Goal: Information Seeking & Learning: Learn about a topic

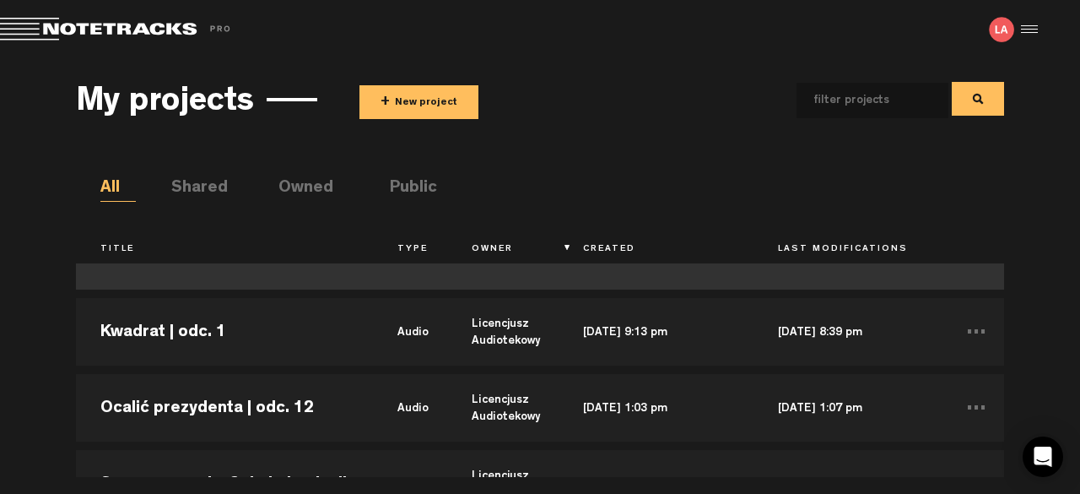
scroll to position [84, 0]
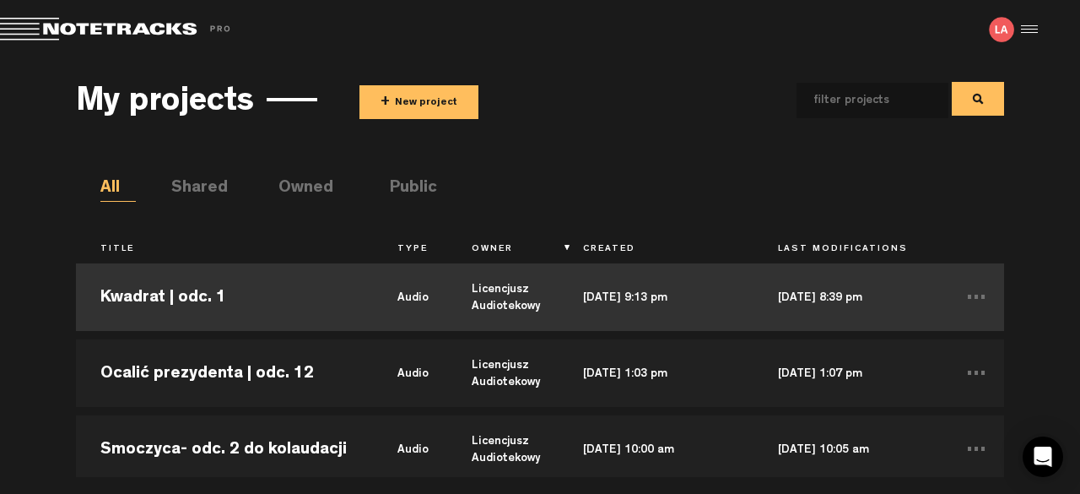
click at [279, 310] on td "Kwadrat | odc. 1" at bounding box center [224, 297] width 297 height 76
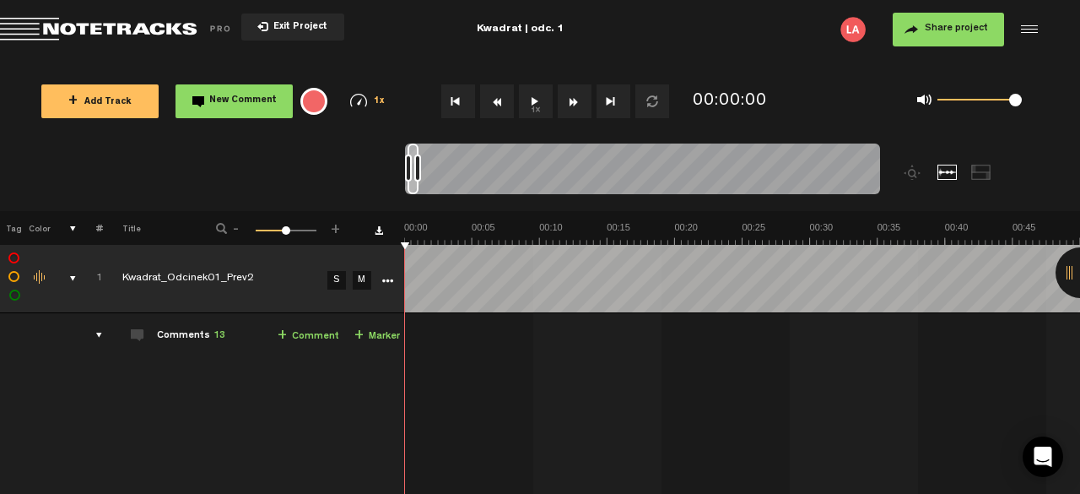
click at [1070, 278] on div at bounding box center [1081, 272] width 51 height 51
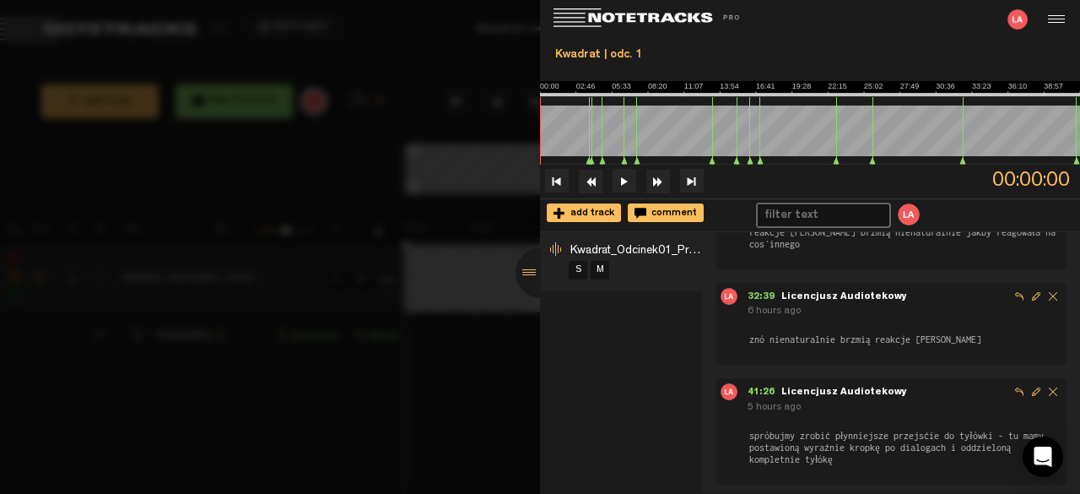
scroll to position [1137, 0]
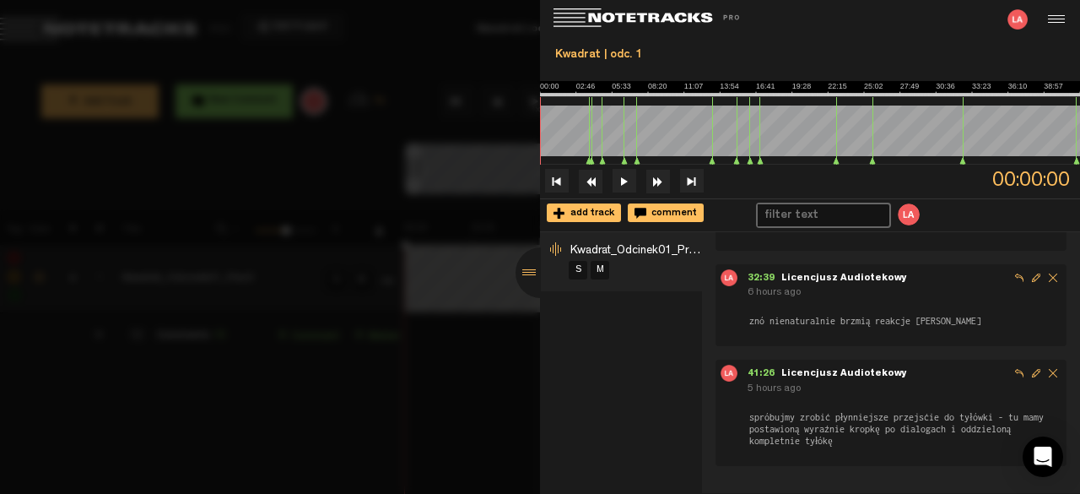
click at [526, 273] on div at bounding box center [541, 272] width 51 height 51
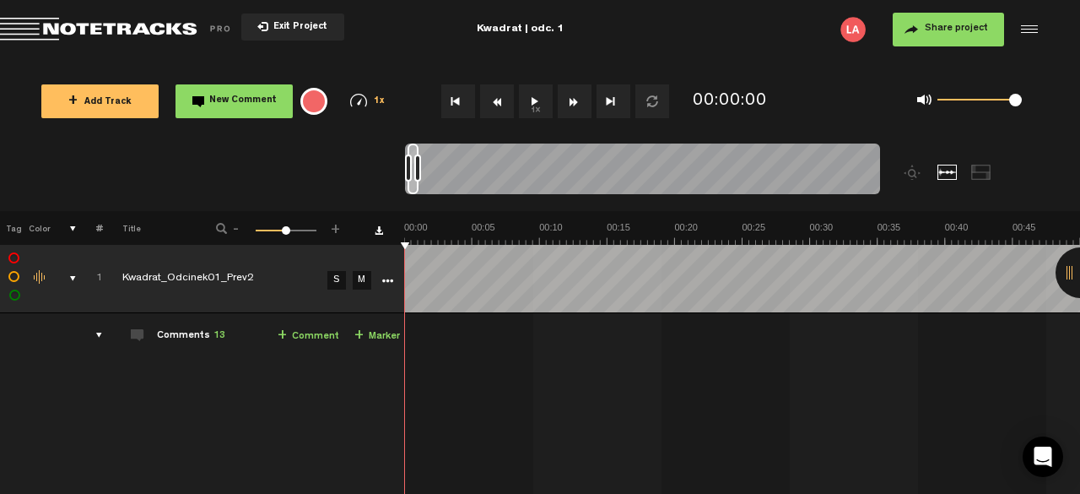
click at [100, 332] on div "comments" at bounding box center [92, 335] width 26 height 17
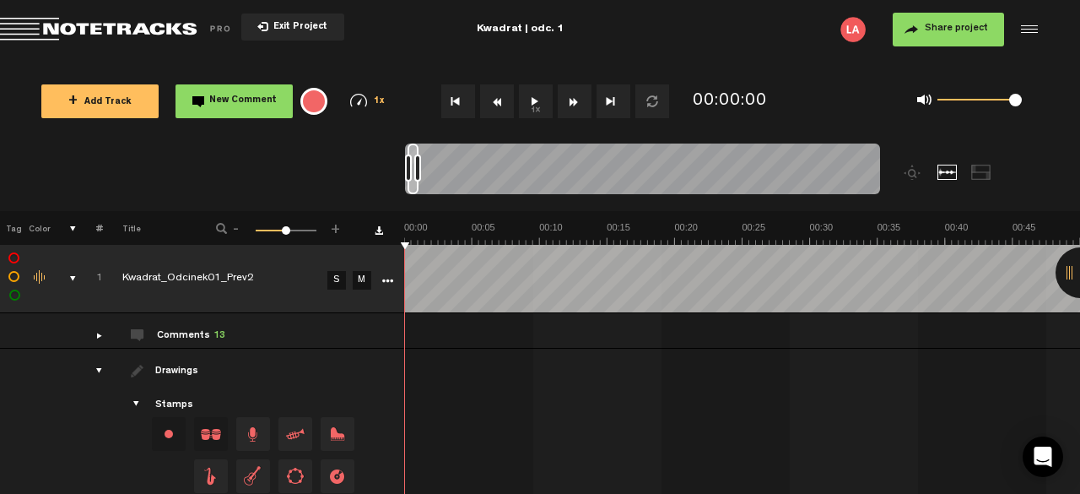
click at [100, 332] on div "comments" at bounding box center [92, 335] width 26 height 17
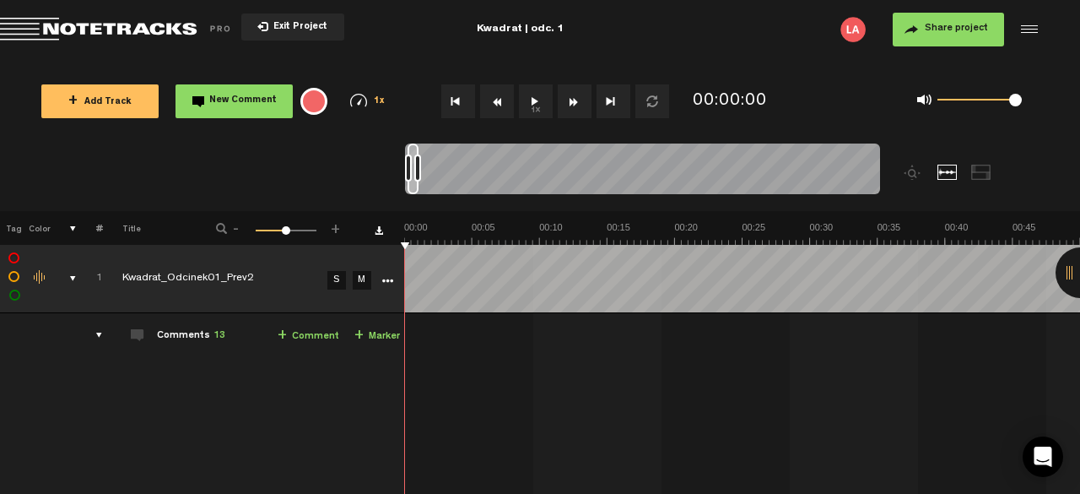
click at [537, 100] on button "1x" at bounding box center [536, 101] width 34 height 34
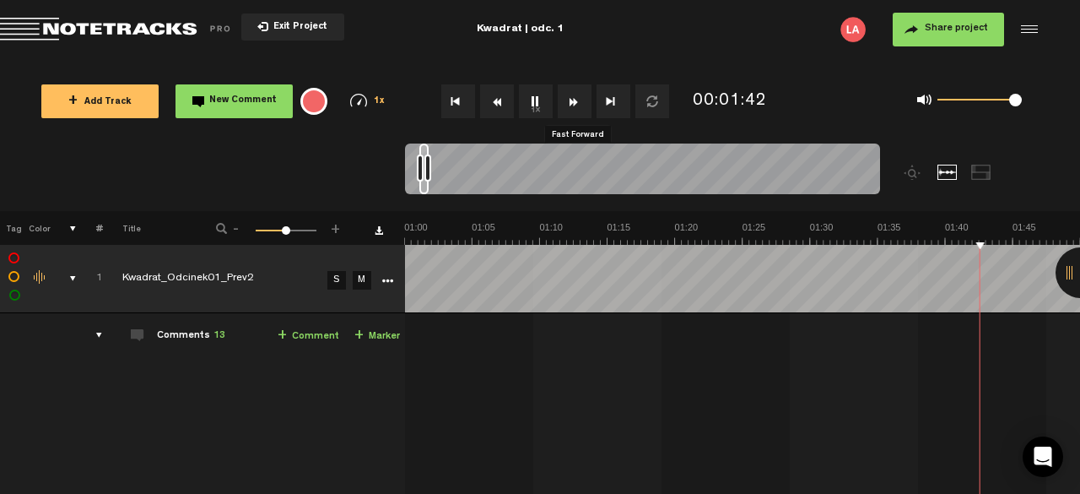
click at [568, 103] on button "Fast Forward" at bounding box center [575, 101] width 34 height 34
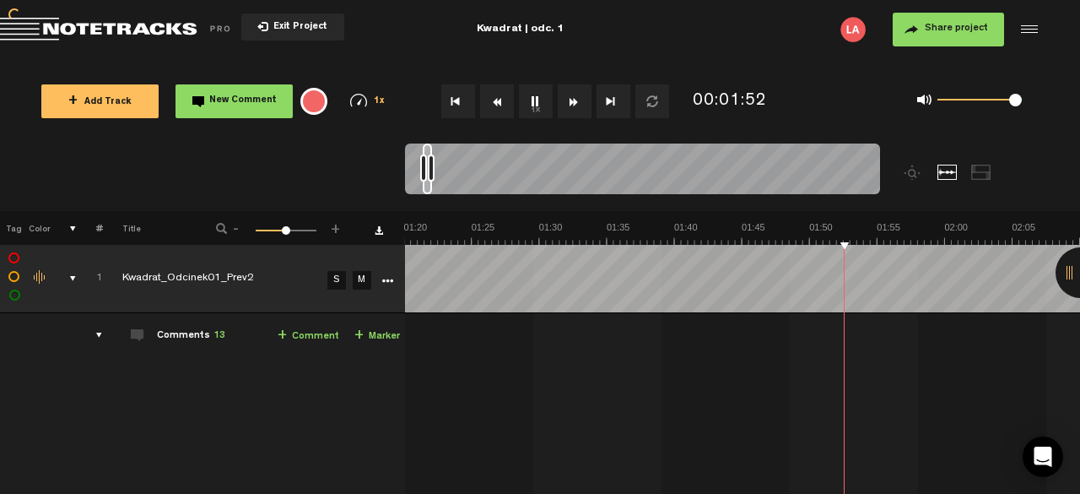
click at [568, 103] on button "Fast Forward" at bounding box center [575, 101] width 34 height 34
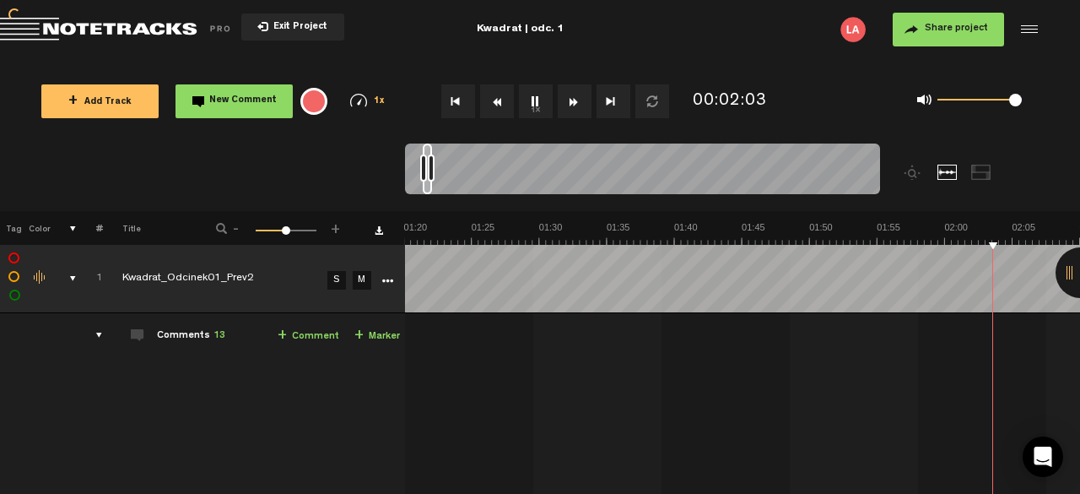
click at [568, 103] on button "Fast Forward" at bounding box center [575, 101] width 34 height 34
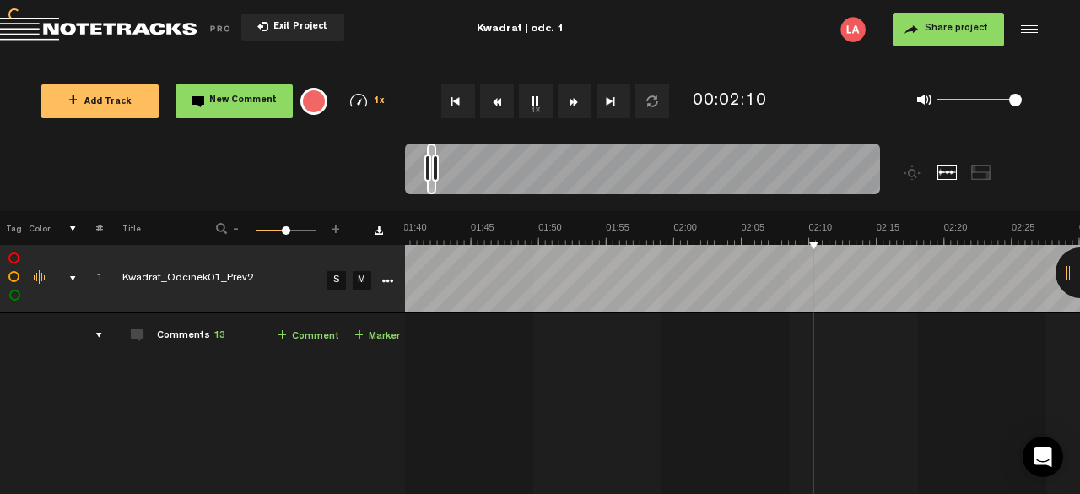
click at [568, 103] on button "Fast Forward" at bounding box center [575, 101] width 34 height 34
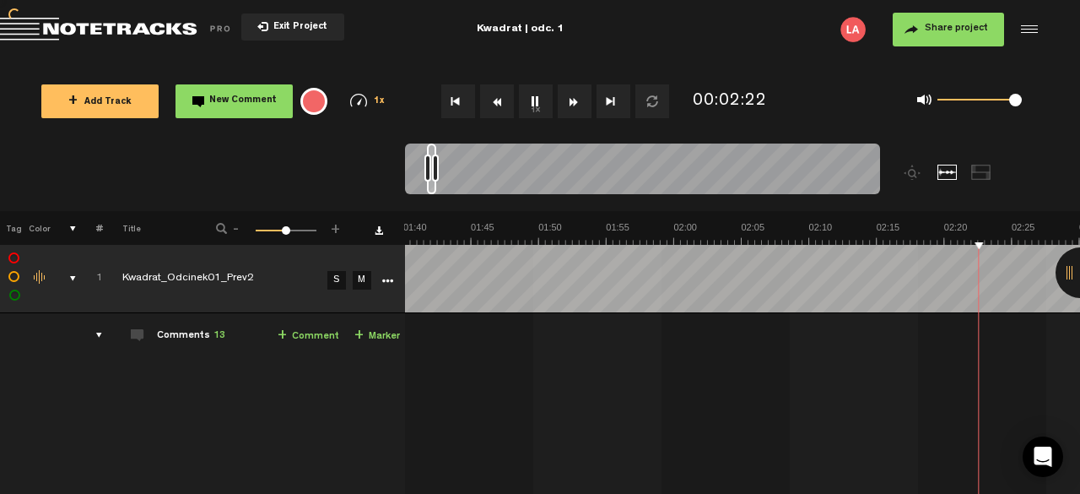
click at [568, 103] on button "Fast Forward" at bounding box center [575, 101] width 34 height 34
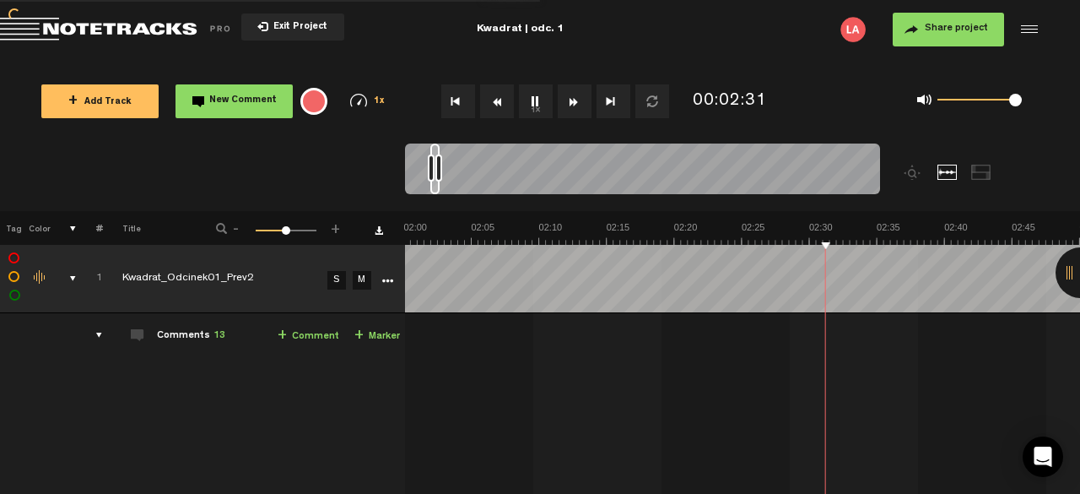
click at [568, 103] on button "Fast Forward" at bounding box center [575, 101] width 34 height 34
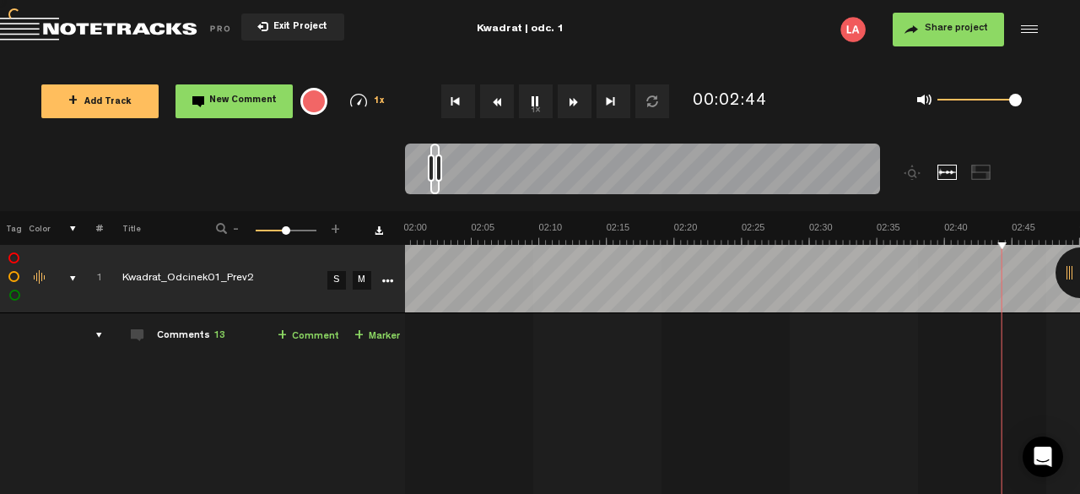
click at [568, 103] on button "Fast Forward" at bounding box center [575, 101] width 34 height 34
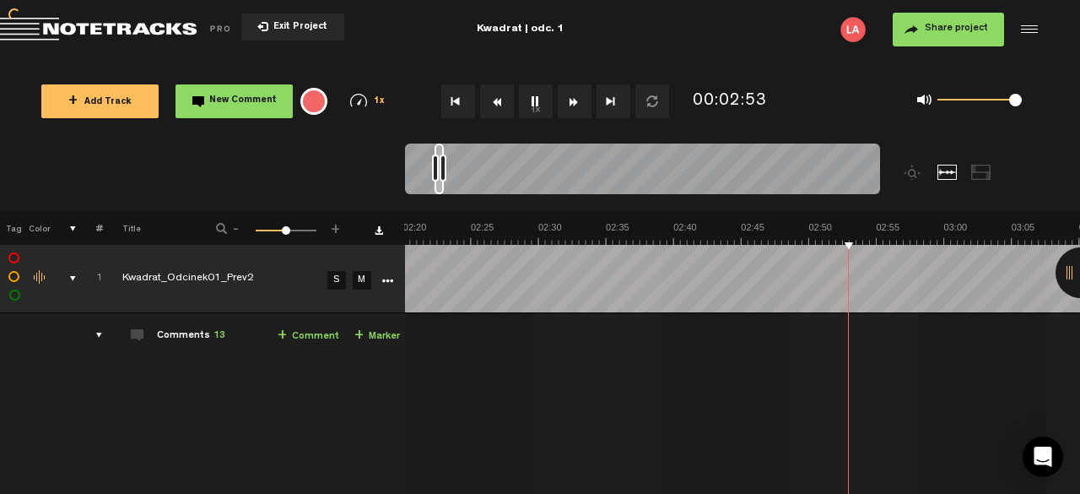
click at [568, 103] on button "Fast Forward" at bounding box center [575, 101] width 34 height 34
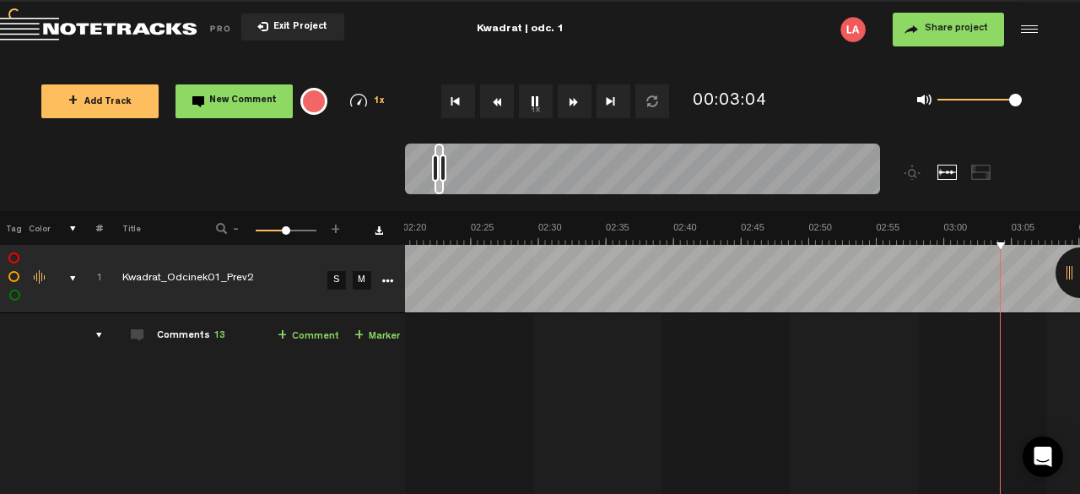
click at [568, 102] on button "Fast Forward" at bounding box center [575, 101] width 34 height 34
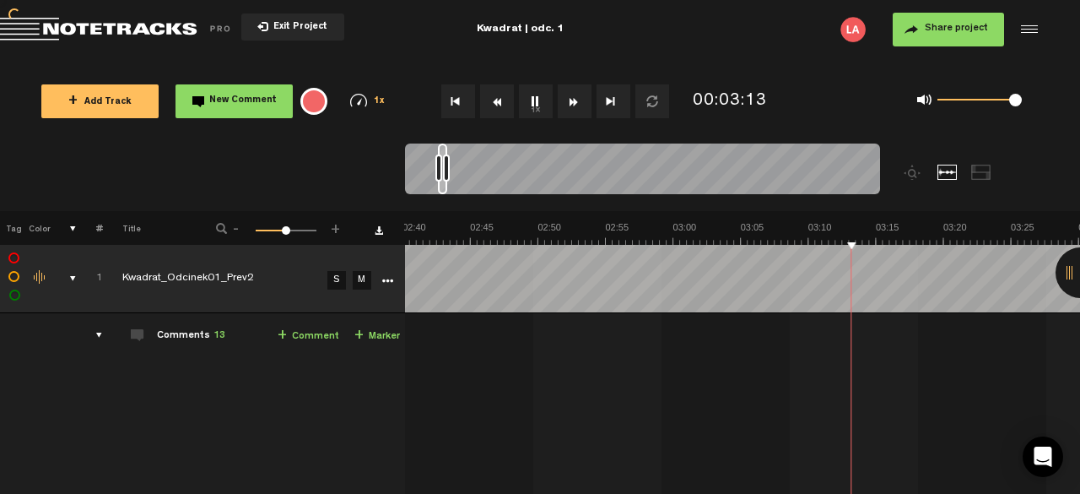
click at [568, 102] on button "Fast Forward" at bounding box center [575, 101] width 34 height 34
click at [569, 102] on button "Fast Forward" at bounding box center [575, 101] width 34 height 34
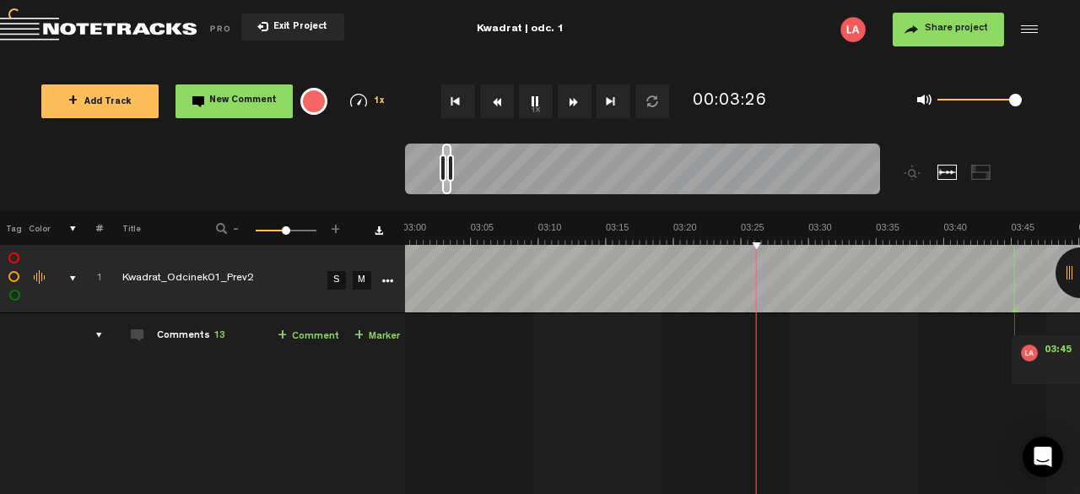
scroll to position [0, 2434]
click at [569, 102] on button "Fast Forward" at bounding box center [575, 101] width 34 height 34
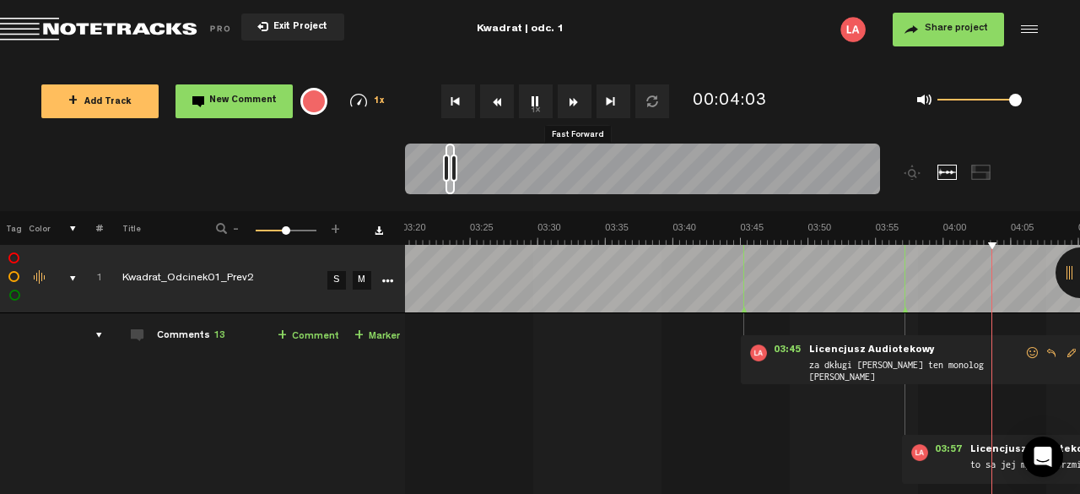
click at [579, 103] on button "Fast Forward" at bounding box center [575, 101] width 34 height 34
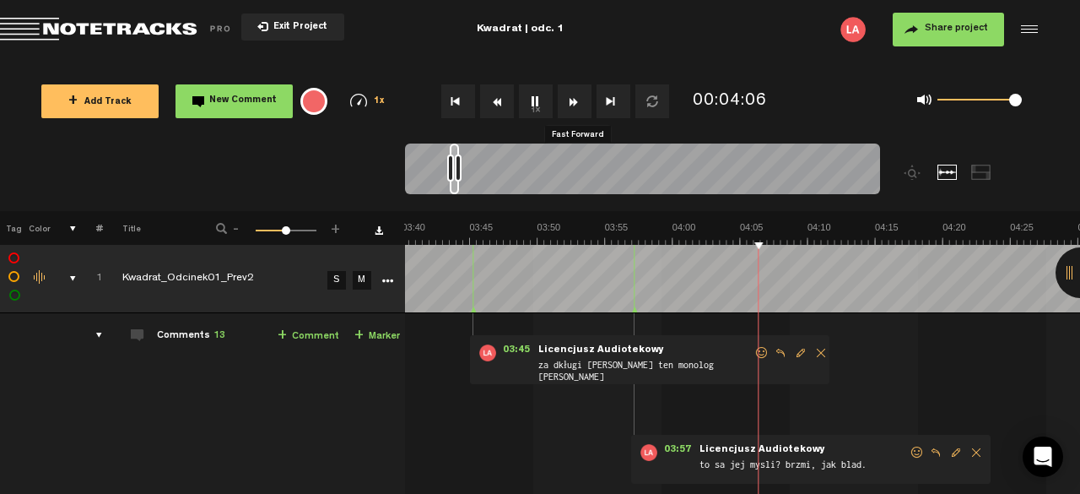
click at [579, 103] on button "Fast Forward" at bounding box center [575, 101] width 34 height 34
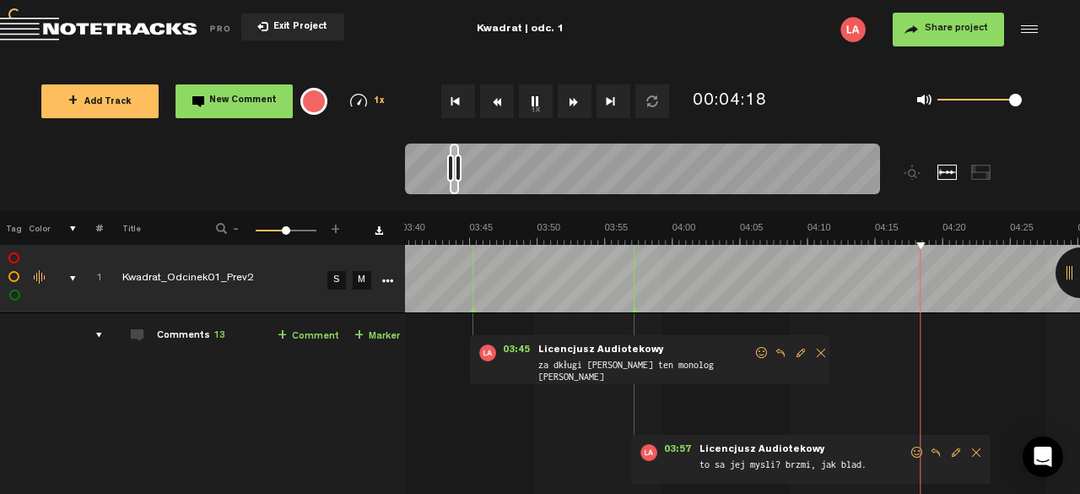
click at [579, 103] on button "Fast Forward" at bounding box center [575, 101] width 34 height 34
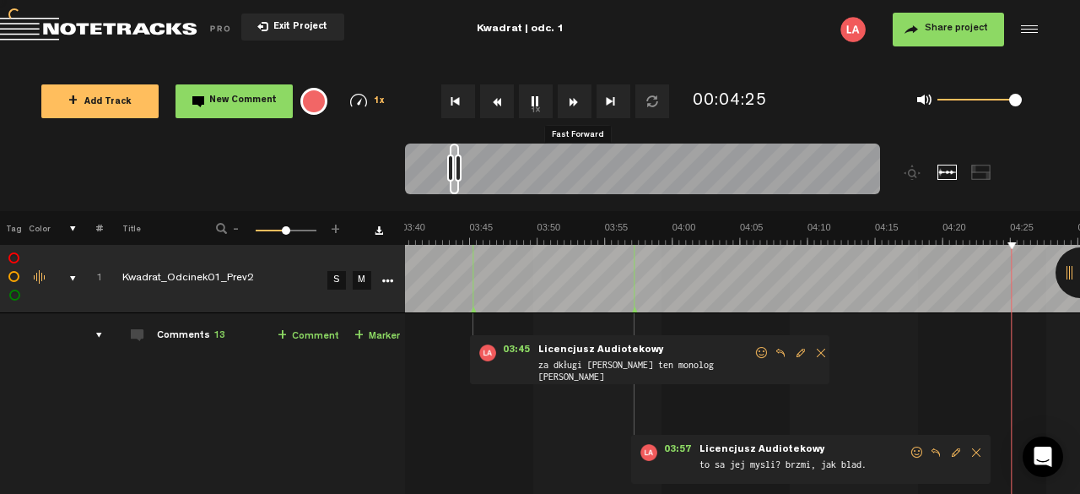
click at [579, 103] on button "Fast Forward" at bounding box center [575, 101] width 34 height 34
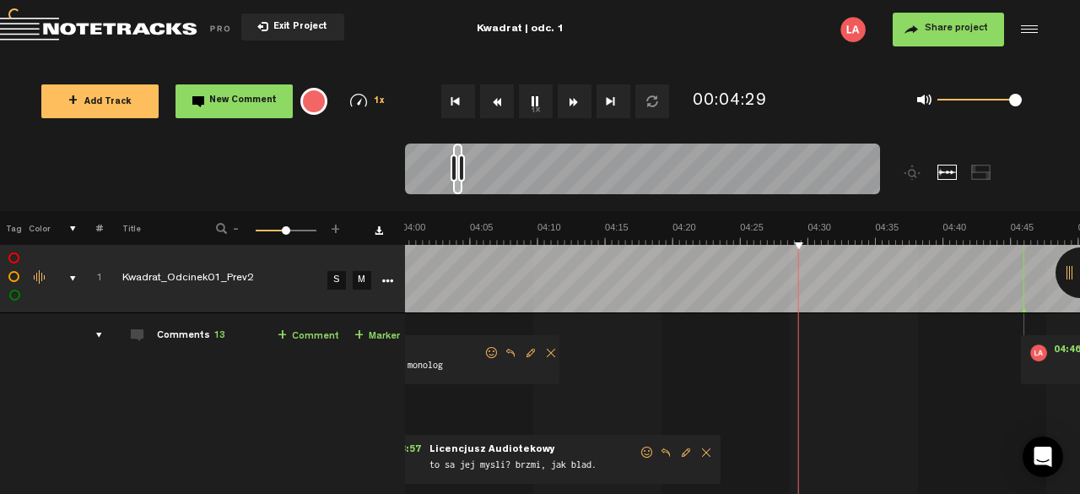
click at [579, 103] on button "Fast Forward" at bounding box center [575, 101] width 34 height 34
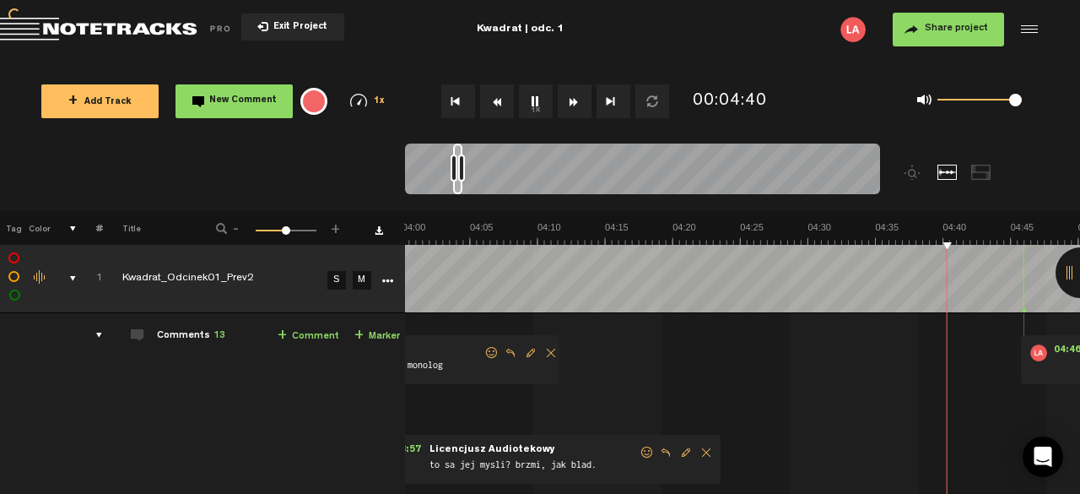
click at [579, 103] on button "Fast Forward" at bounding box center [575, 101] width 34 height 34
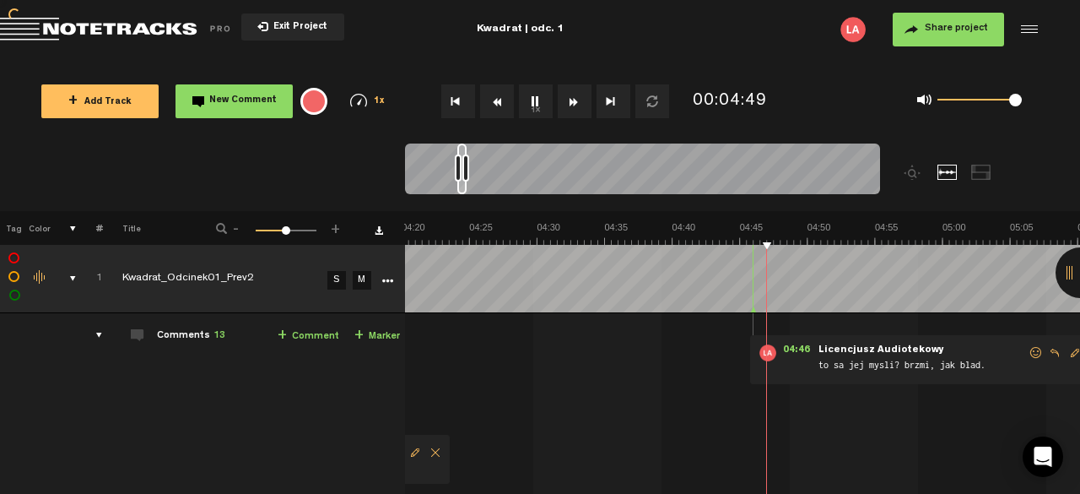
click at [579, 103] on button "Fast Forward" at bounding box center [575, 101] width 34 height 34
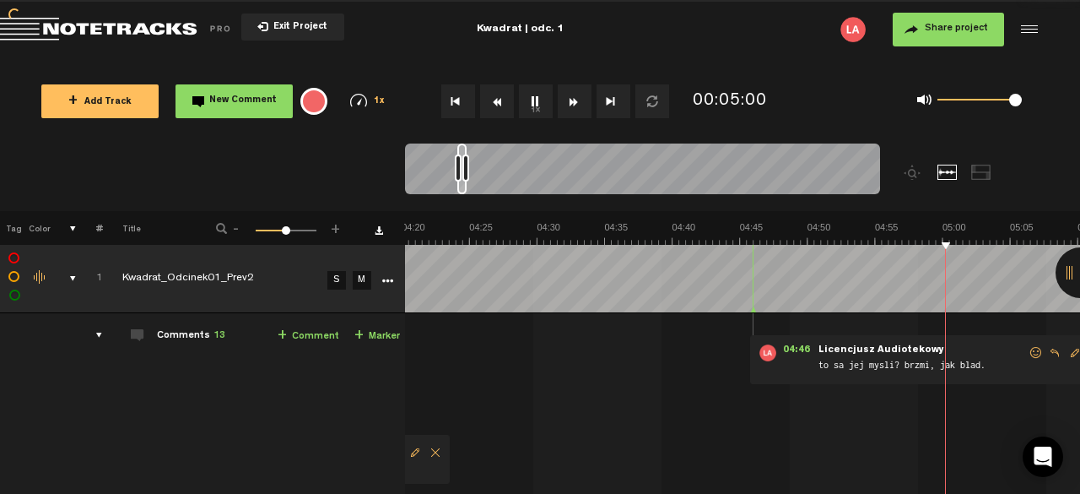
click at [579, 103] on button "Fast Forward" at bounding box center [575, 101] width 34 height 34
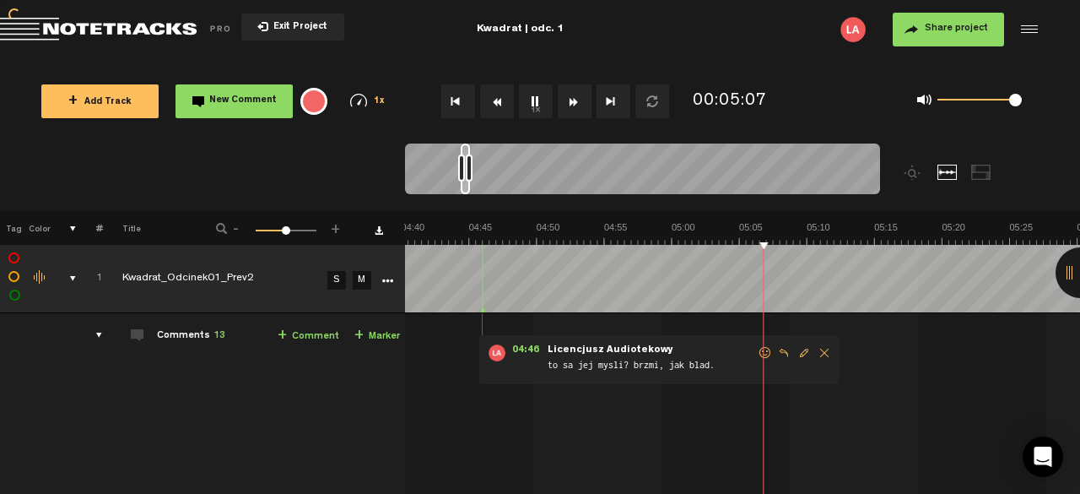
scroll to position [0, 3787]
click at [579, 103] on button "Fast Forward" at bounding box center [575, 101] width 34 height 34
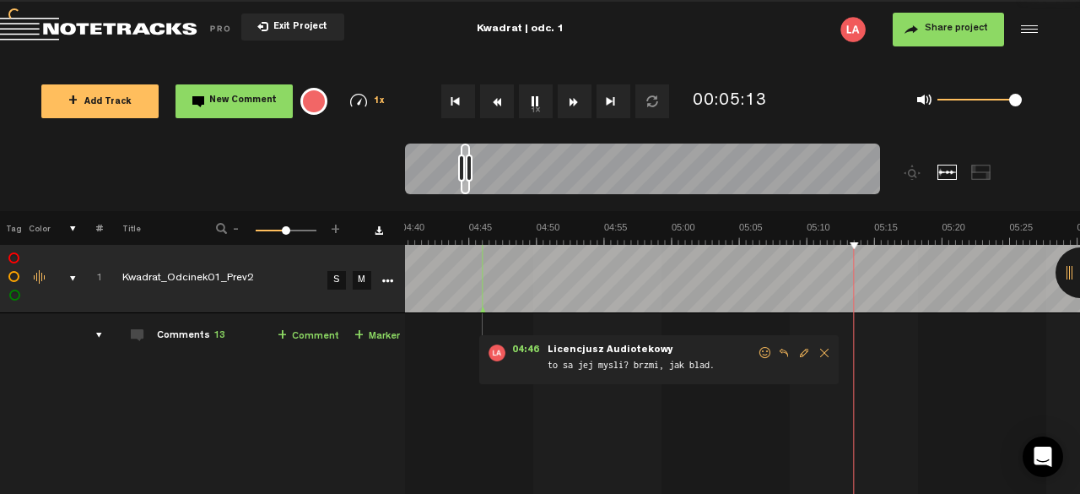
click at [579, 103] on button "Fast Forward" at bounding box center [575, 101] width 34 height 34
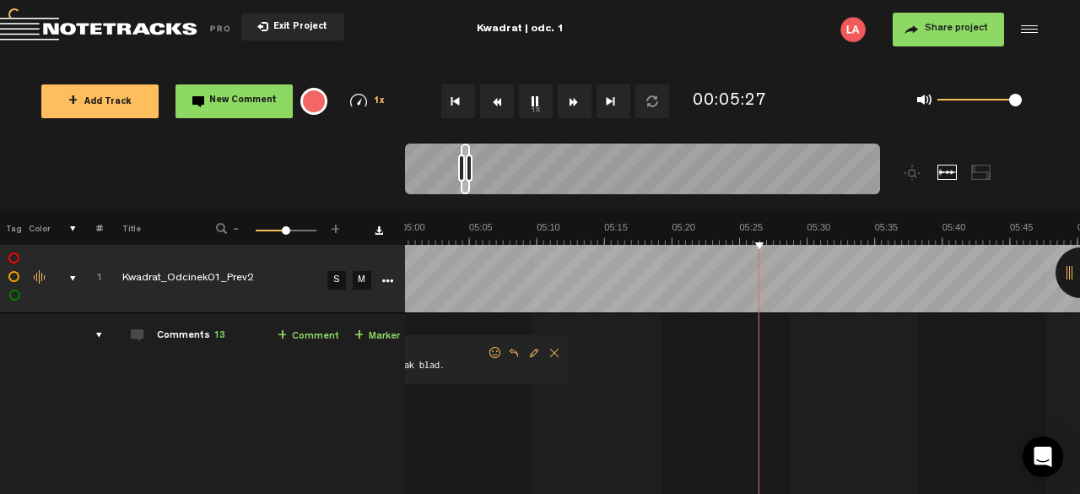
scroll to position [0, 4058]
click at [579, 103] on button "Fast Forward" at bounding box center [575, 101] width 34 height 34
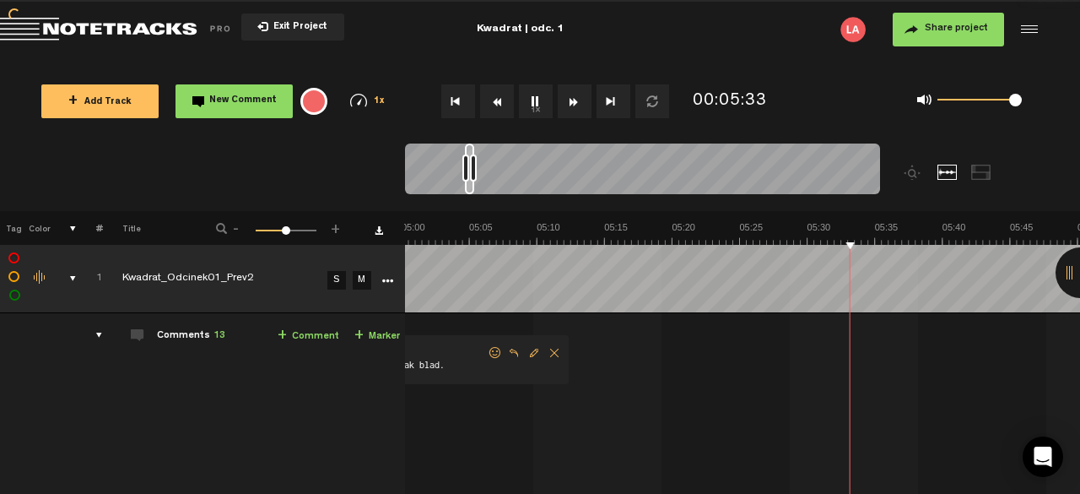
click at [579, 103] on button "Fast Forward" at bounding box center [575, 101] width 34 height 34
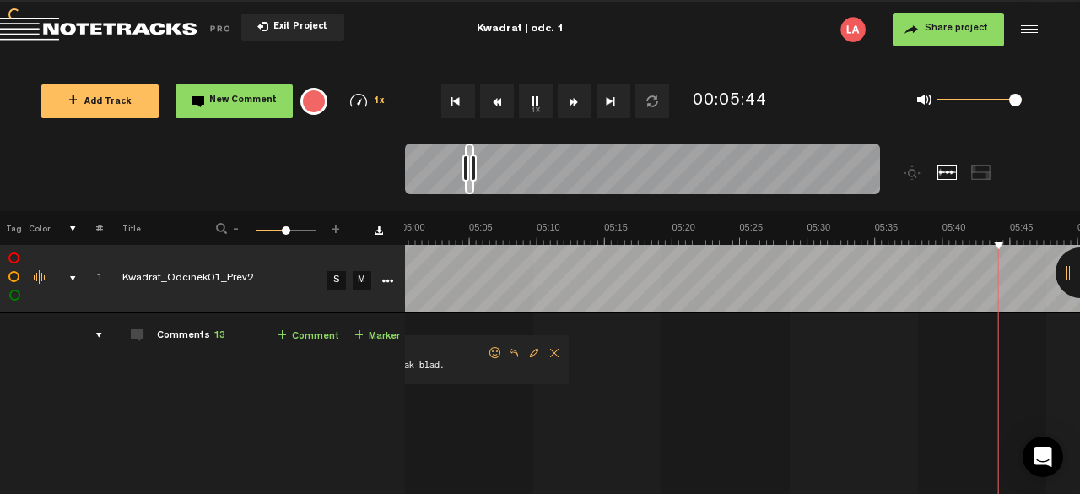
scroll to position [0, 4328]
click at [579, 103] on button "Fast Forward" at bounding box center [575, 101] width 34 height 34
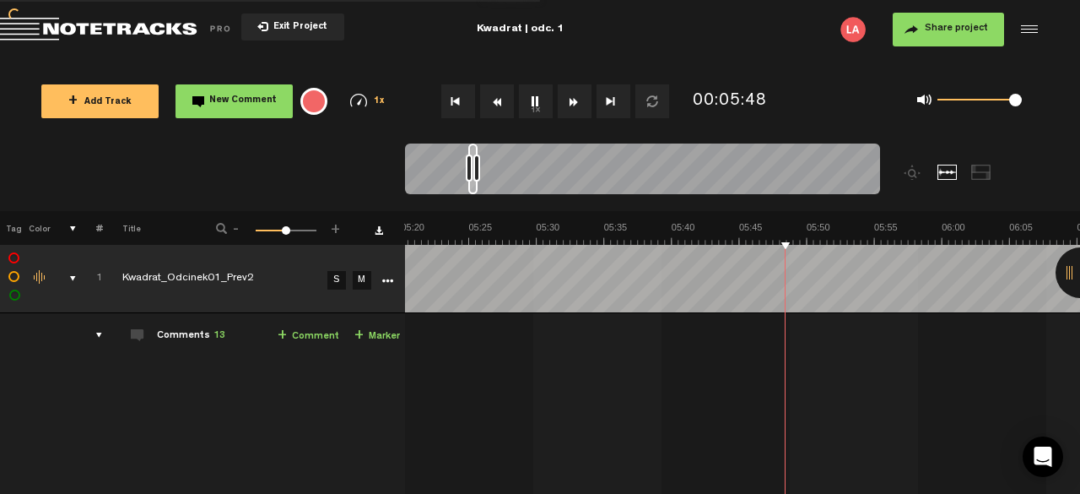
click at [579, 103] on button "Fast Forward" at bounding box center [575, 101] width 34 height 34
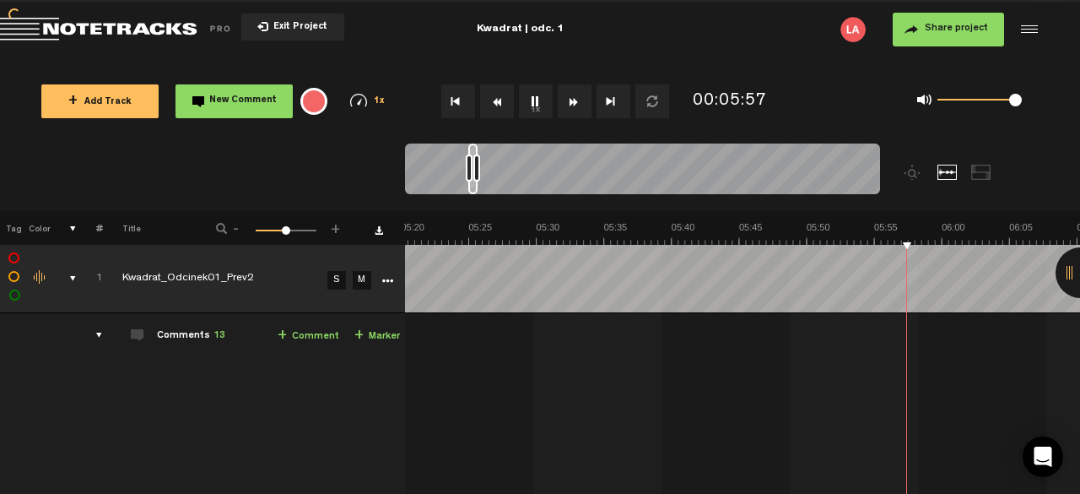
click at [579, 103] on button "Fast Forward" at bounding box center [575, 101] width 34 height 34
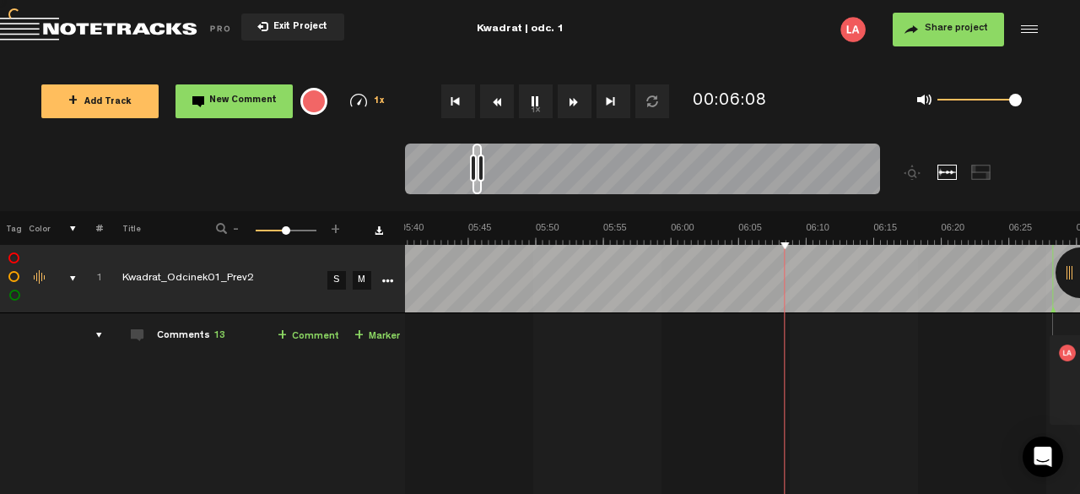
click at [579, 103] on button "Fast Forward" at bounding box center [575, 101] width 34 height 34
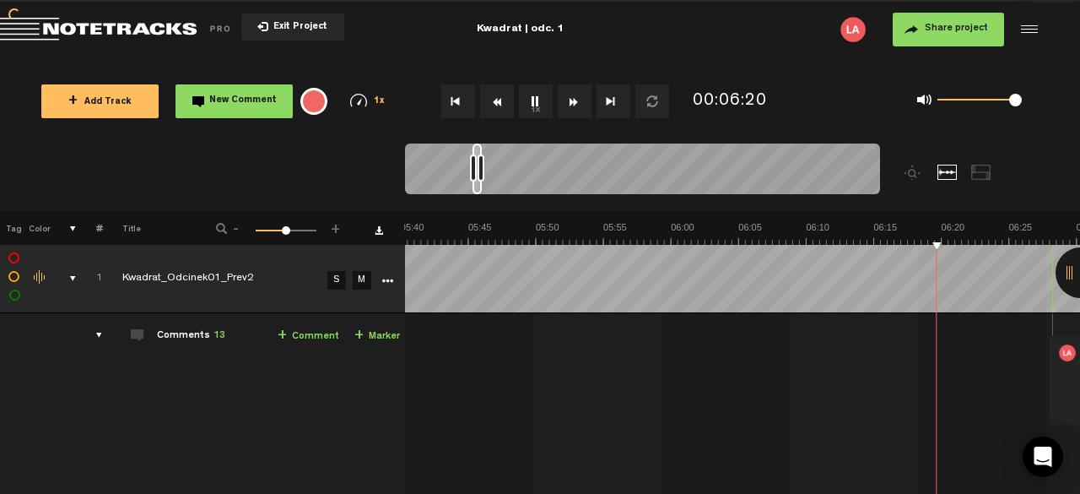
click at [579, 103] on button "Fast Forward" at bounding box center [575, 101] width 34 height 34
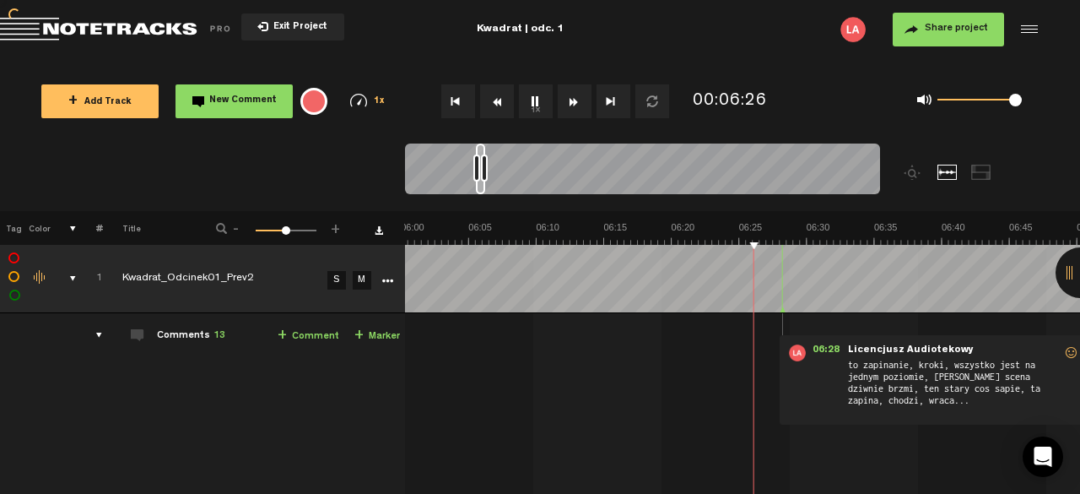
scroll to position [0, 4869]
click at [579, 103] on button "Fast Forward" at bounding box center [575, 101] width 34 height 34
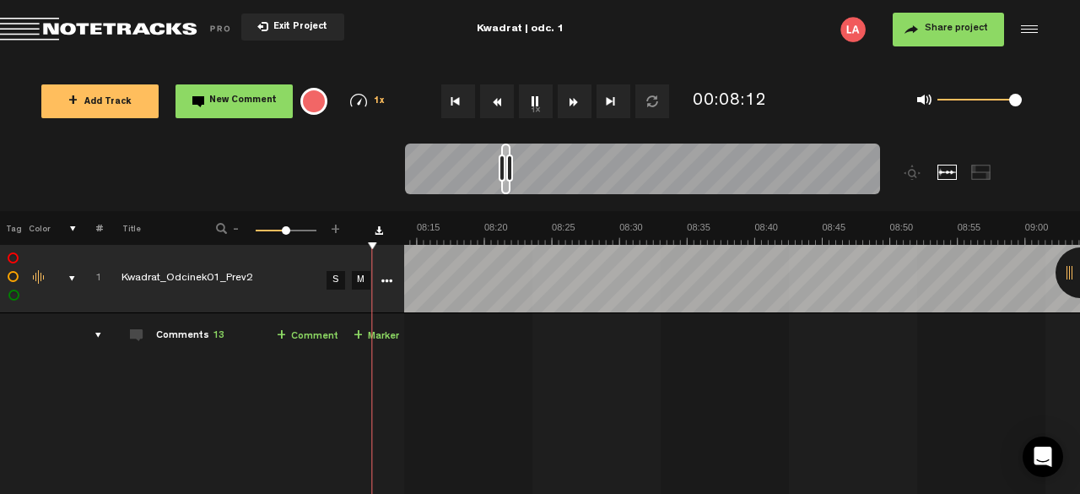
scroll to position [0, 6578]
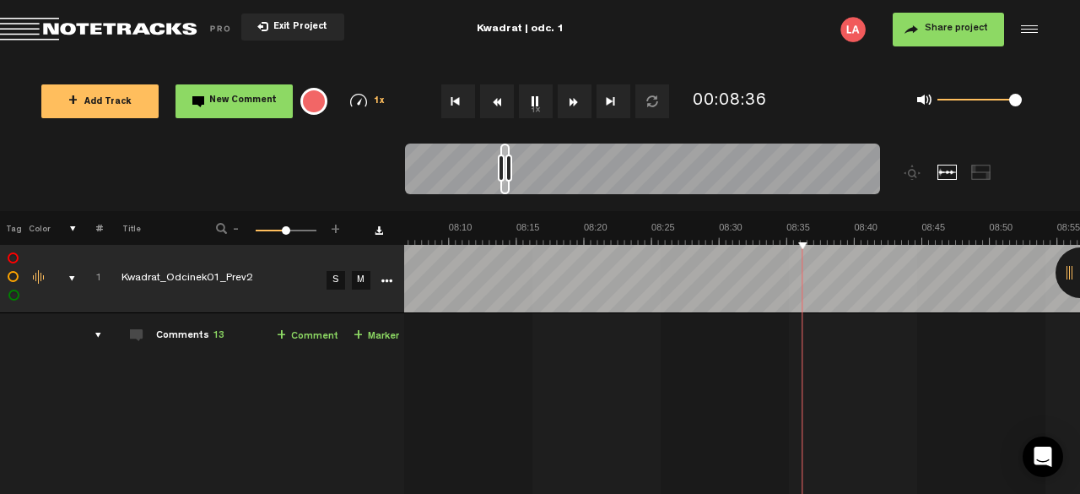
click at [534, 106] on button "1x" at bounding box center [536, 101] width 34 height 34
click at [533, 99] on button "1x" at bounding box center [536, 101] width 34 height 34
click at [541, 100] on button "1x" at bounding box center [536, 101] width 34 height 34
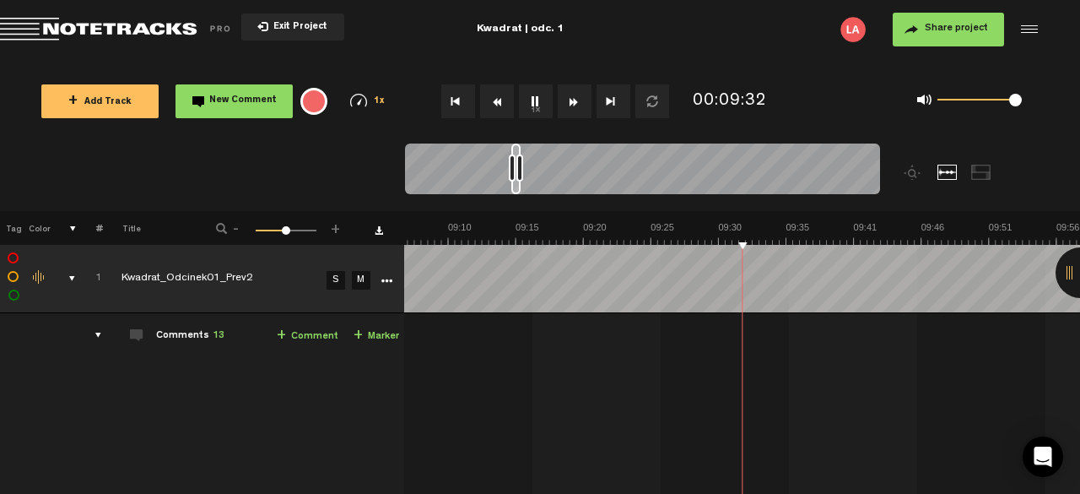
scroll to position [0, 7390]
click at [584, 103] on button "Fast Forward" at bounding box center [575, 101] width 34 height 34
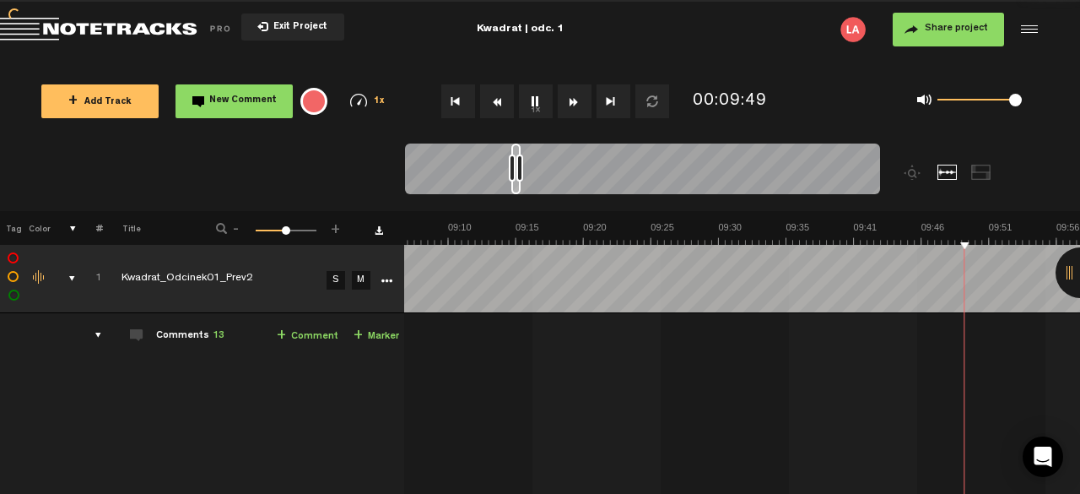
click at [584, 103] on button "Fast Forward" at bounding box center [575, 101] width 34 height 34
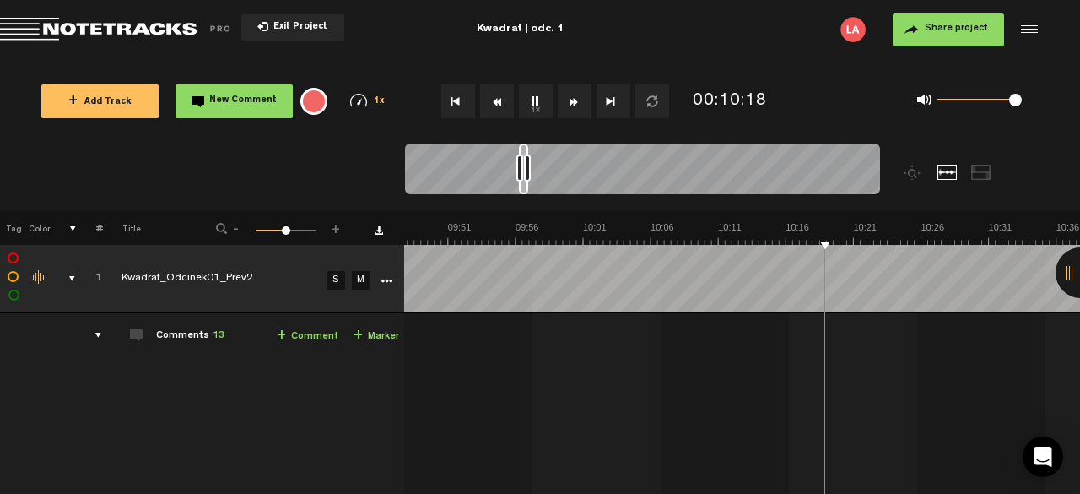
click at [584, 103] on button "Fast Forward" at bounding box center [575, 101] width 34 height 34
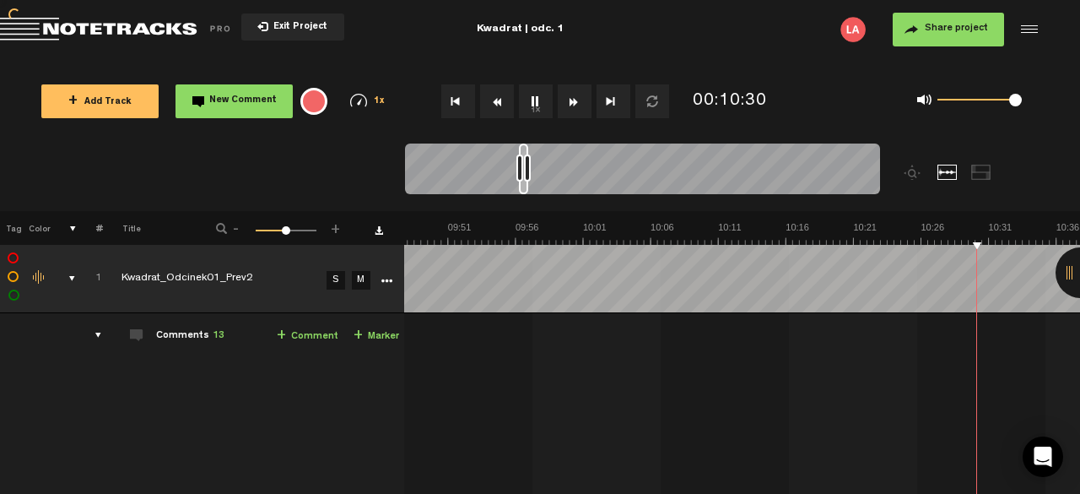
click at [584, 103] on button "Fast Forward" at bounding box center [575, 101] width 34 height 34
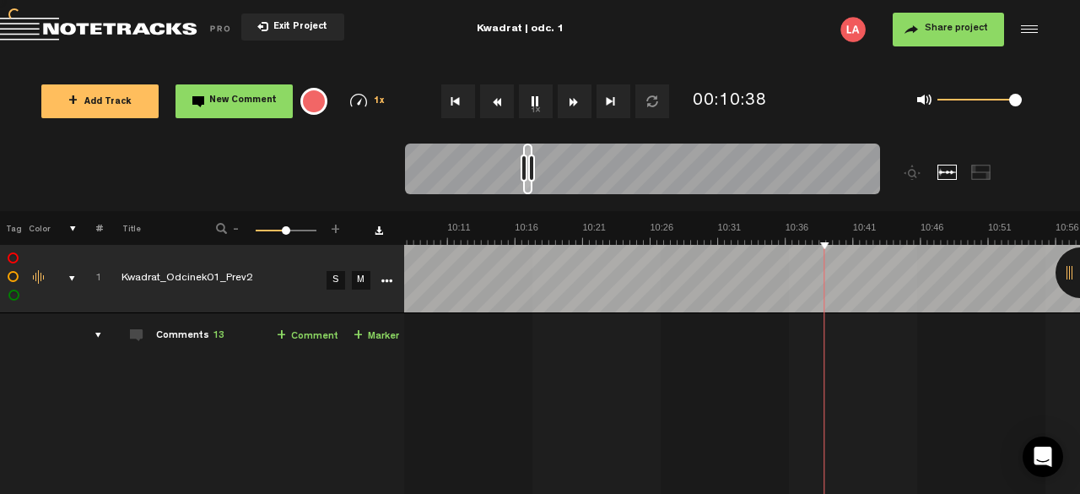
click at [584, 103] on button "Fast Forward" at bounding box center [575, 101] width 34 height 34
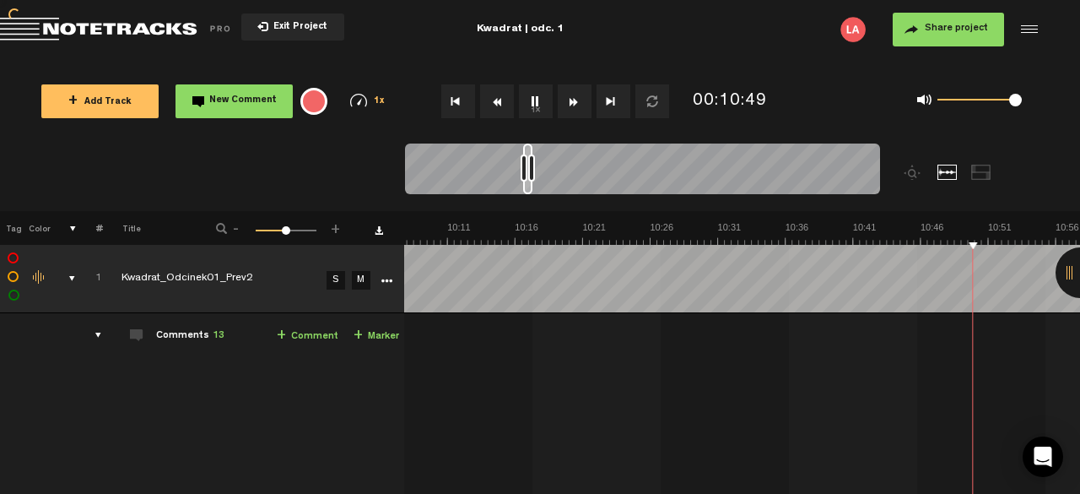
click at [584, 103] on button "Fast Forward" at bounding box center [575, 101] width 34 height 34
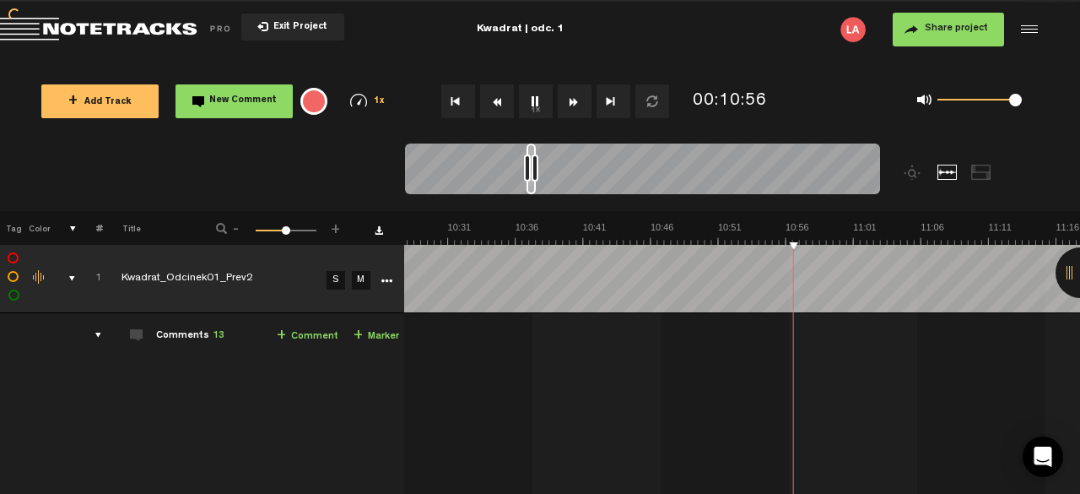
click at [584, 103] on button "Fast Forward" at bounding box center [575, 101] width 34 height 34
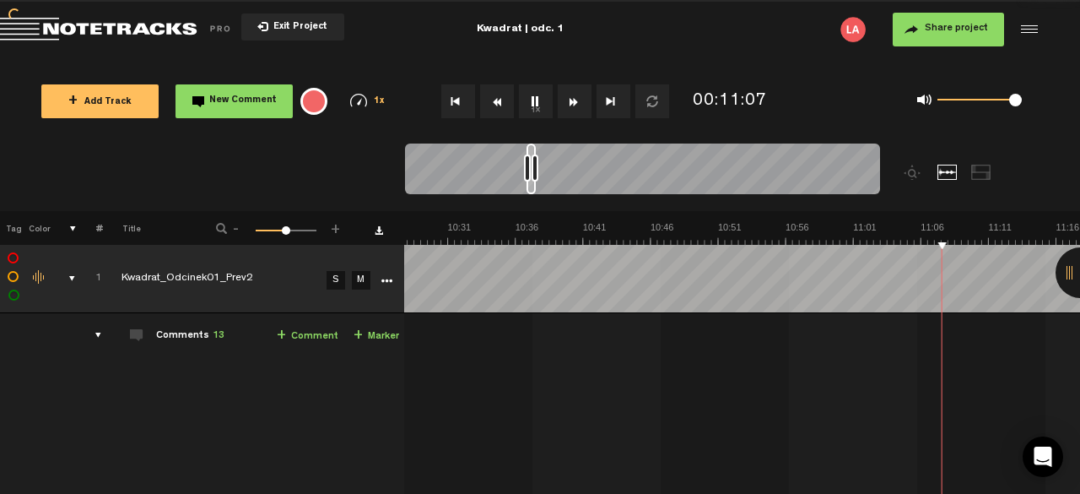
click at [584, 103] on button "Fast Forward" at bounding box center [575, 101] width 34 height 34
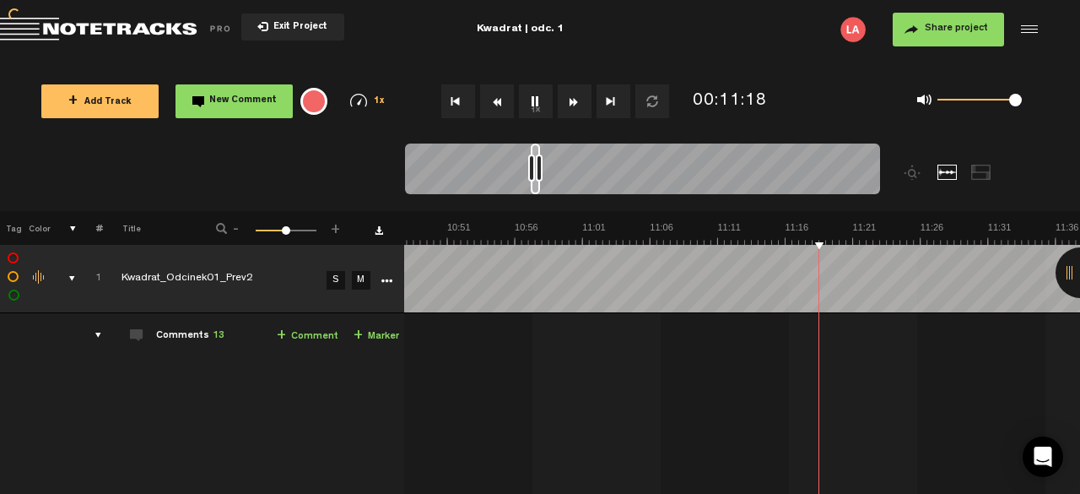
click at [584, 103] on button "Fast Forward" at bounding box center [575, 101] width 34 height 34
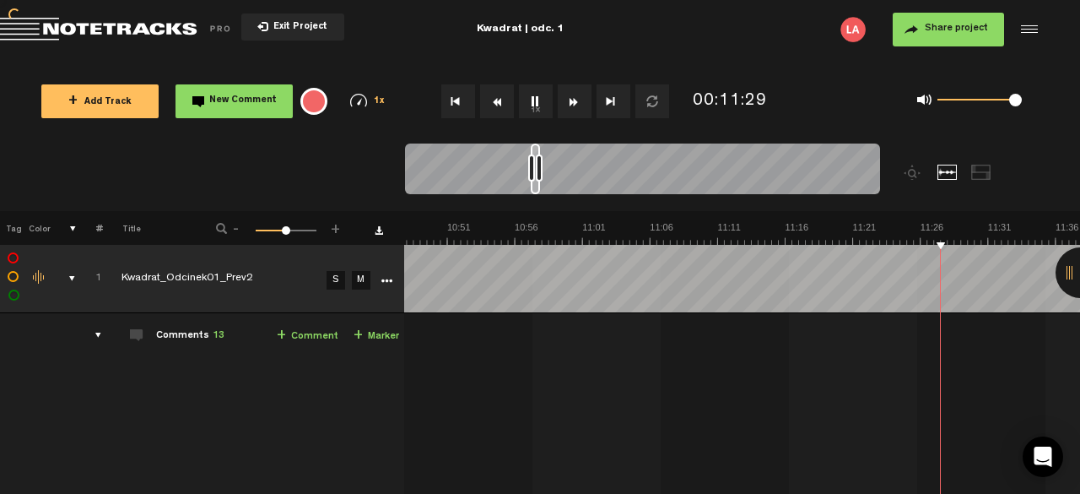
click at [584, 103] on button "Fast Forward" at bounding box center [575, 101] width 34 height 34
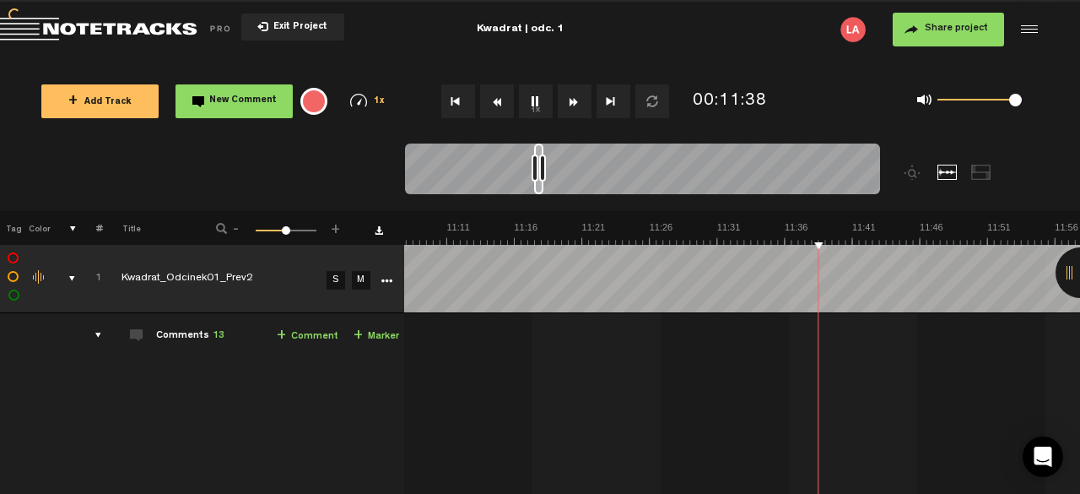
click at [584, 103] on button "Fast Forward" at bounding box center [575, 101] width 34 height 34
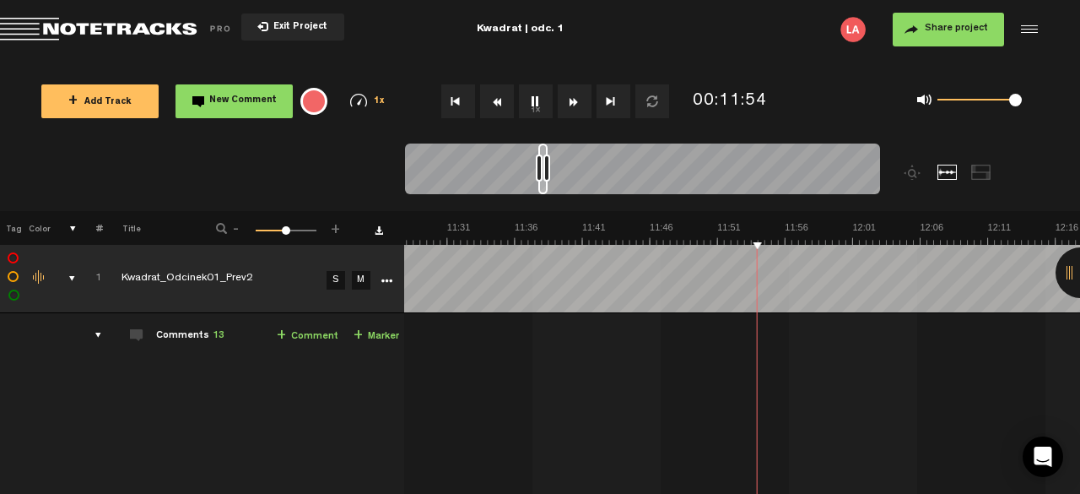
scroll to position [0, 9284]
click at [584, 103] on button "Fast Forward" at bounding box center [575, 101] width 34 height 34
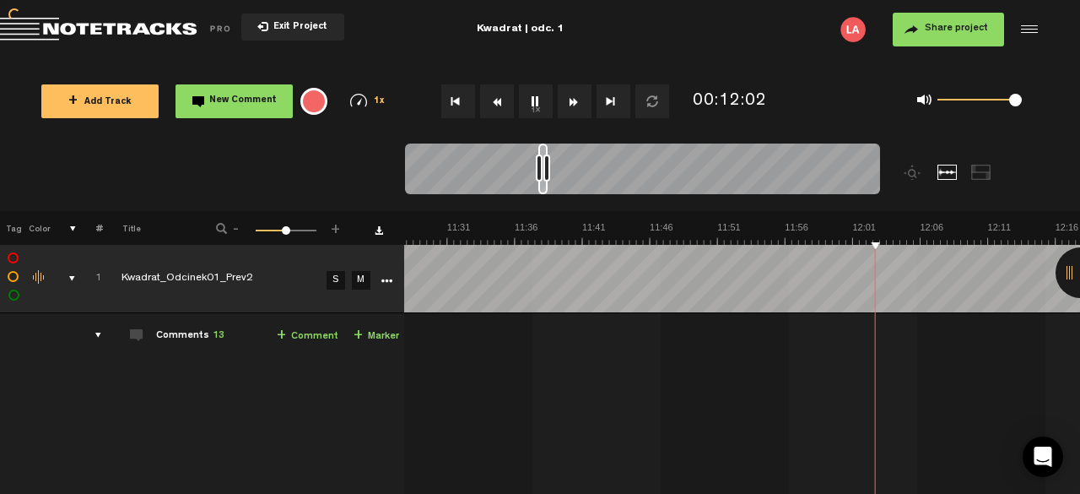
click at [584, 103] on button "Fast Forward" at bounding box center [575, 101] width 34 height 34
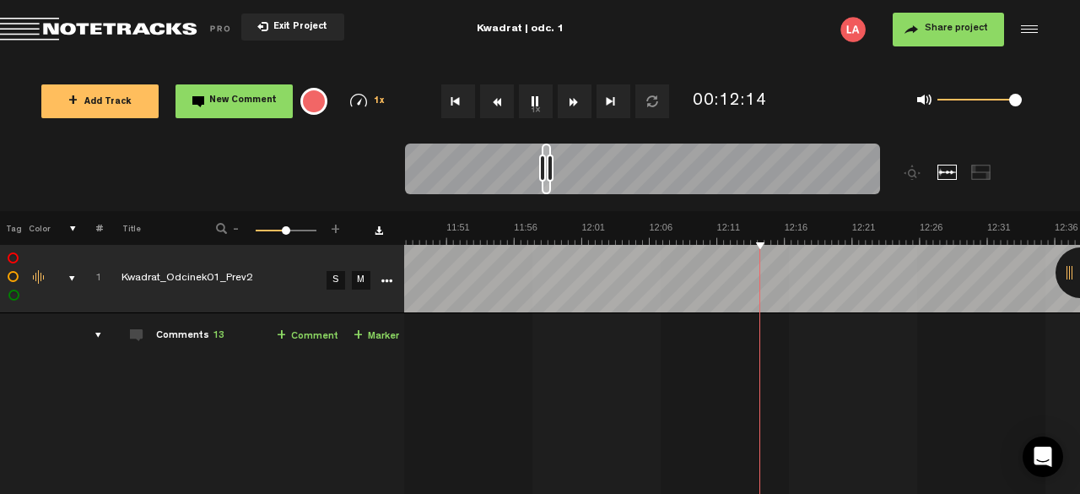
click at [584, 103] on button "Fast Forward" at bounding box center [575, 101] width 34 height 34
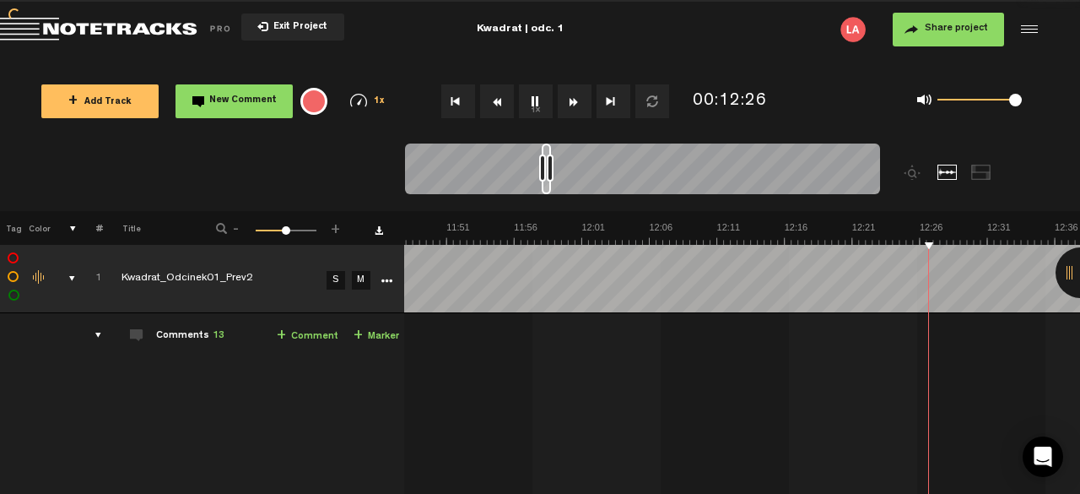
click at [584, 103] on button "Fast Forward" at bounding box center [575, 101] width 34 height 34
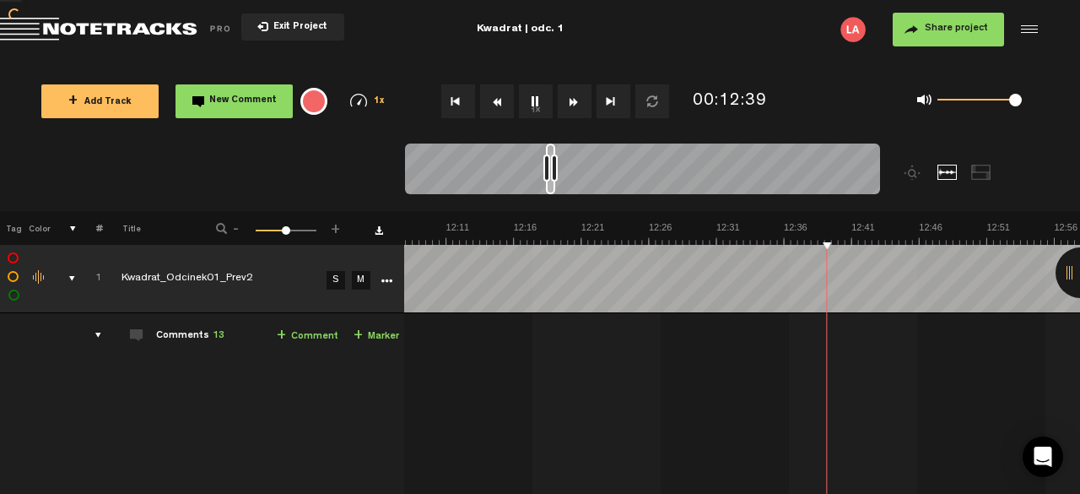
click at [584, 103] on button "Fast Forward" at bounding box center [575, 101] width 34 height 34
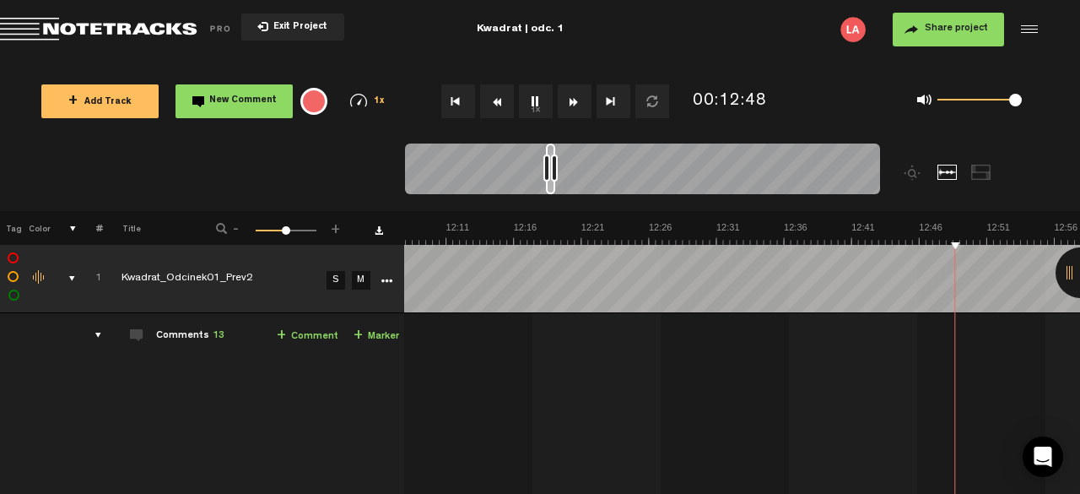
click at [584, 103] on button "Fast Forward" at bounding box center [575, 101] width 34 height 34
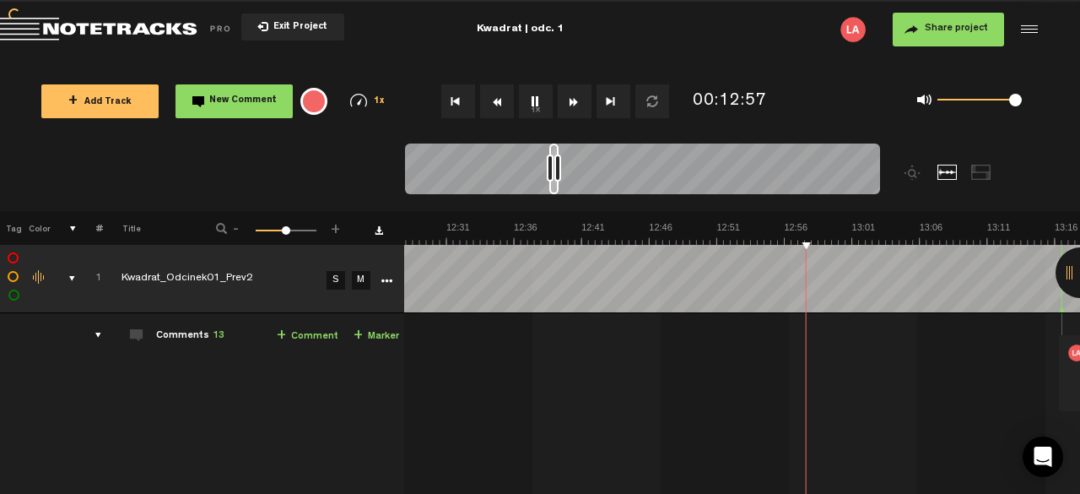
click at [584, 103] on button "Fast Forward" at bounding box center [575, 101] width 34 height 34
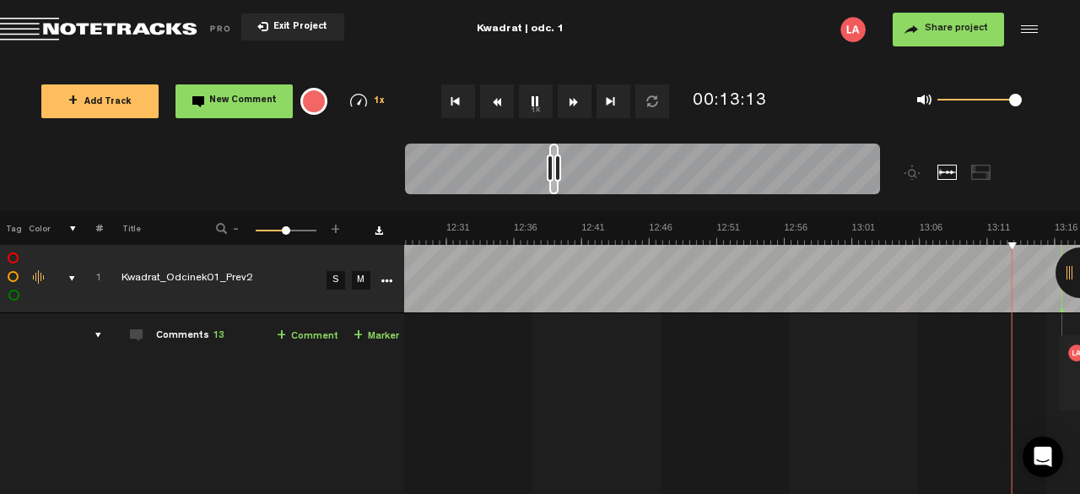
scroll to position [0, 10366]
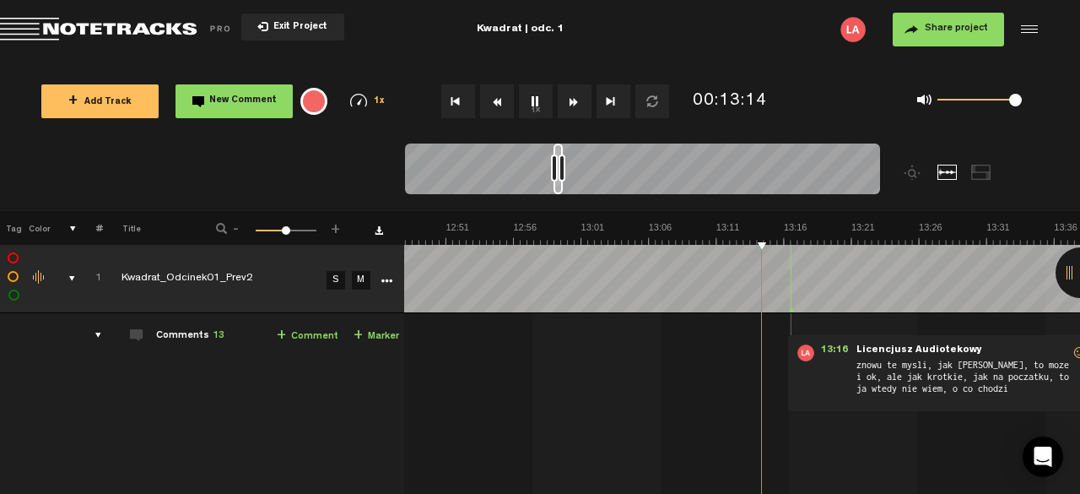
click at [506, 103] on button "Rewind" at bounding box center [497, 101] width 34 height 34
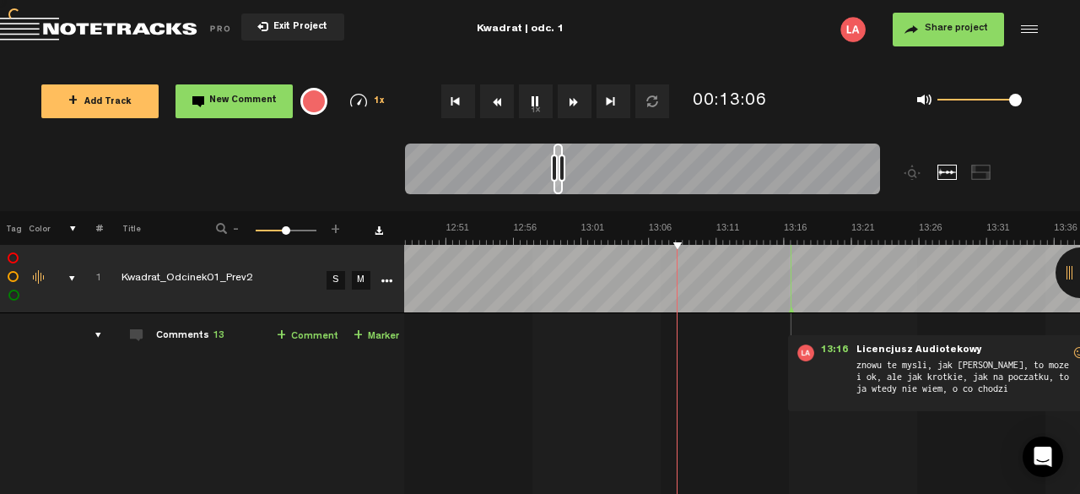
click at [506, 103] on button "Rewind" at bounding box center [497, 101] width 34 height 34
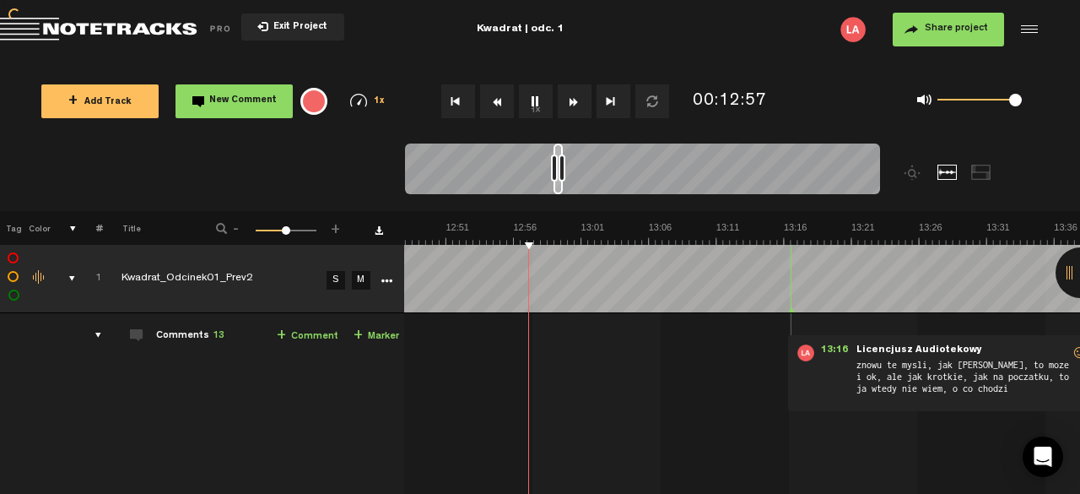
click at [506, 103] on button "Rewind" at bounding box center [497, 101] width 34 height 34
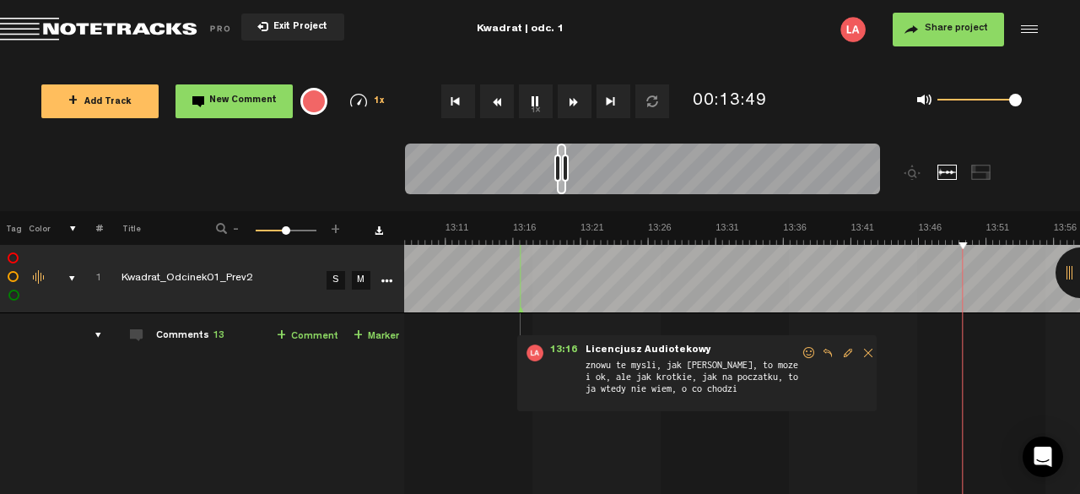
click at [572, 102] on button "Fast Forward" at bounding box center [575, 101] width 34 height 34
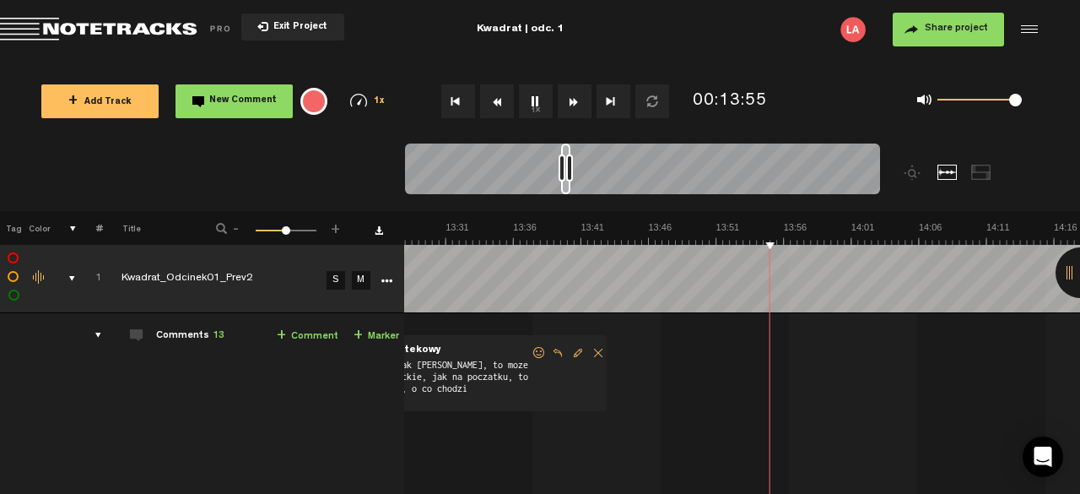
click at [572, 102] on button "Fast Forward" at bounding box center [575, 101] width 34 height 34
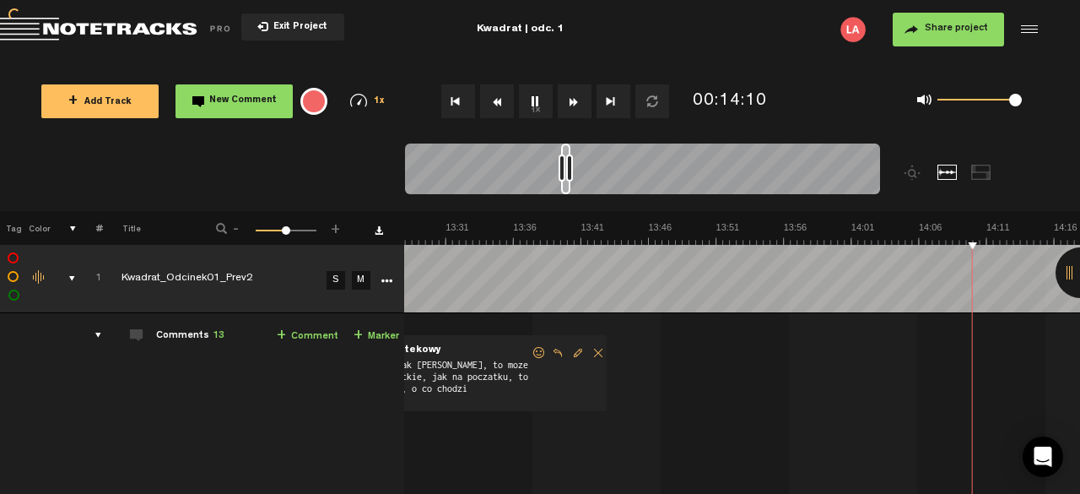
click at [572, 102] on button "Fast Forward" at bounding box center [575, 101] width 34 height 34
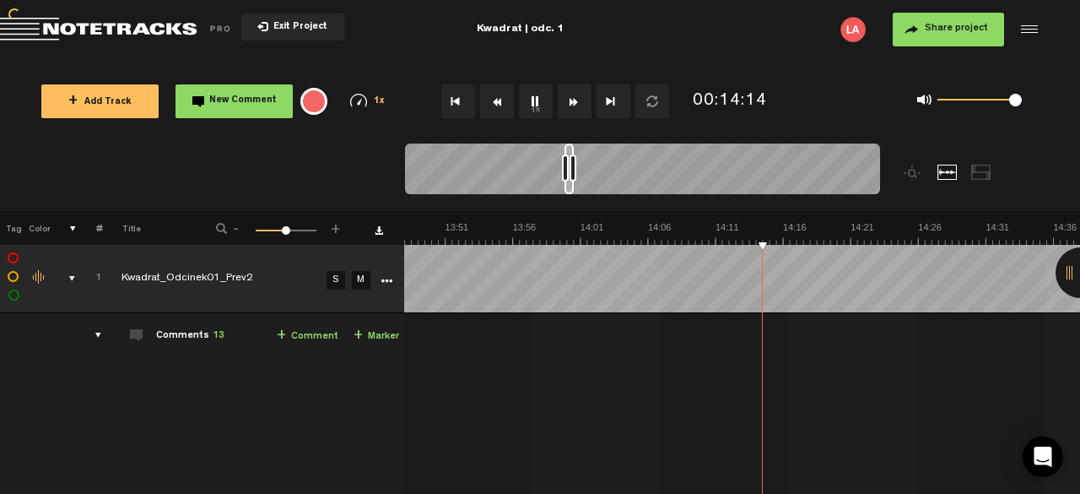
scroll to position [0, 11178]
click at [572, 102] on button "Fast Forward" at bounding box center [575, 101] width 34 height 34
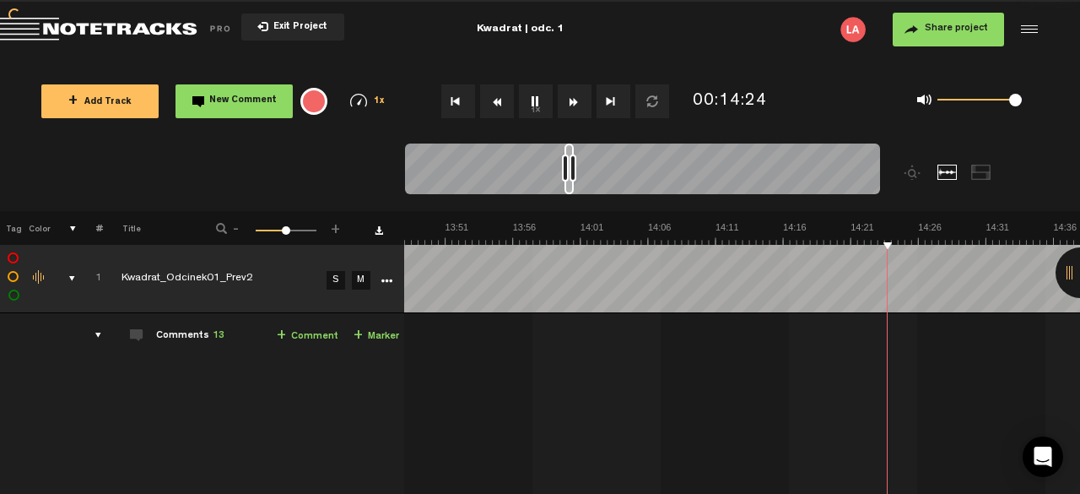
click at [572, 102] on button "Fast Forward" at bounding box center [575, 101] width 34 height 34
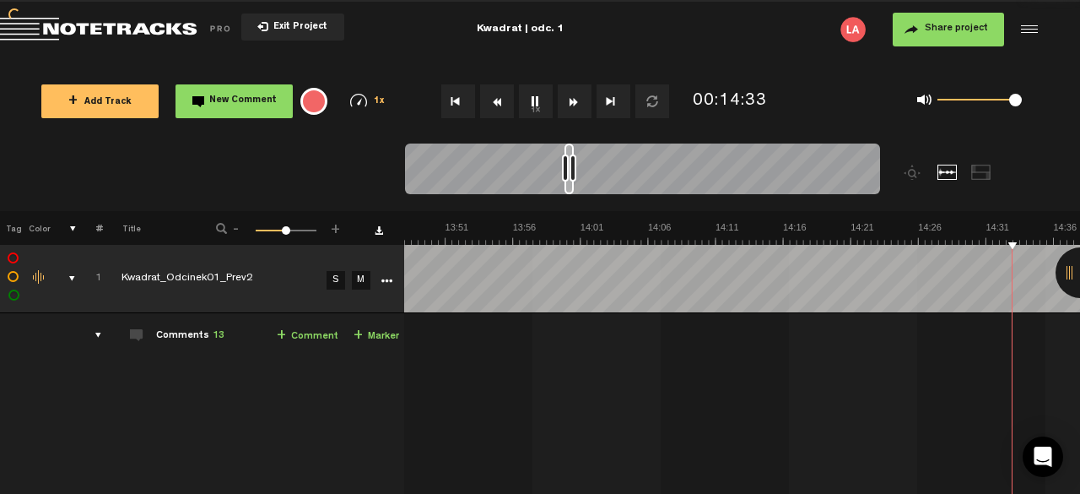
scroll to position [0, 11448]
click at [572, 102] on button "Fast Forward" at bounding box center [575, 101] width 34 height 34
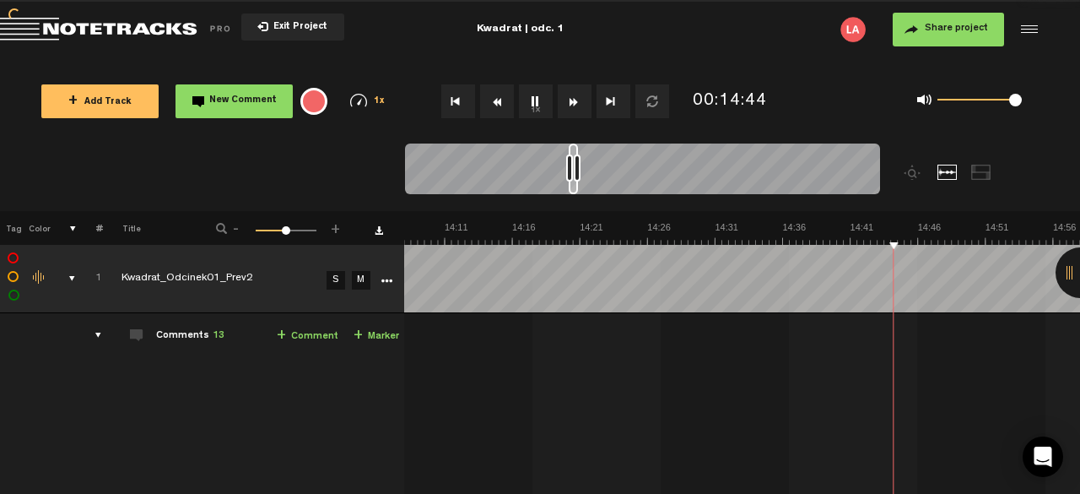
click at [572, 102] on button "Fast Forward" at bounding box center [575, 101] width 34 height 34
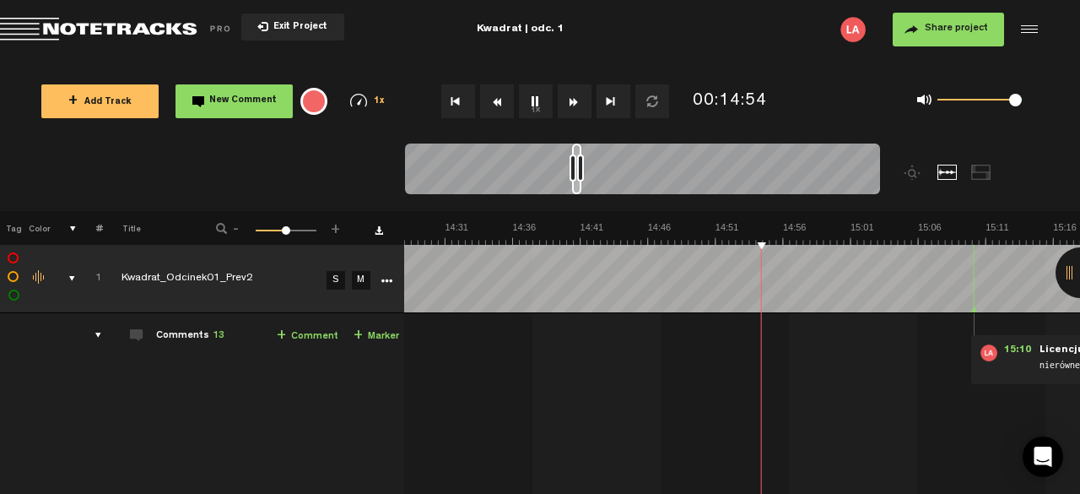
scroll to position [0, 11719]
click at [572, 102] on button "Fast Forward" at bounding box center [575, 101] width 34 height 34
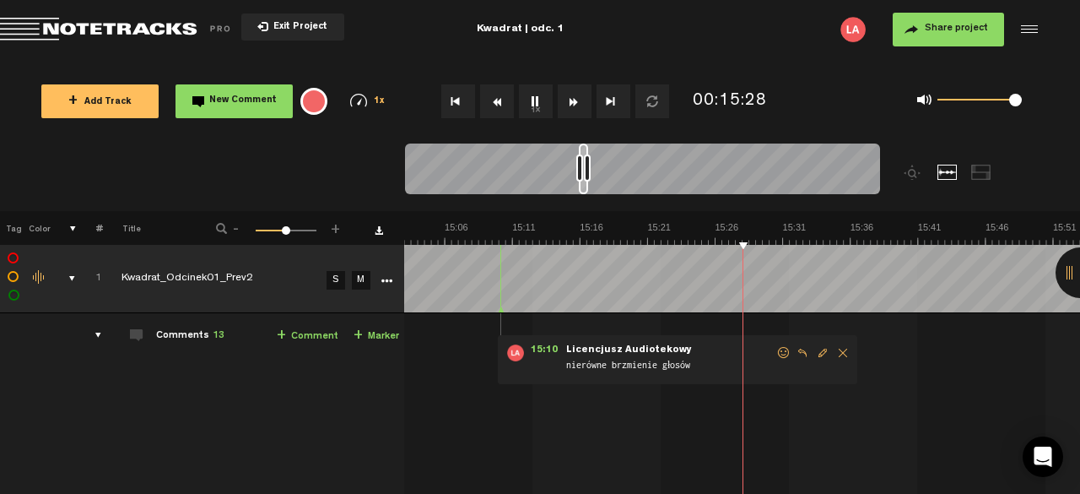
scroll to position [0, 12192]
click at [569, 101] on button "Fast Forward" at bounding box center [575, 101] width 34 height 34
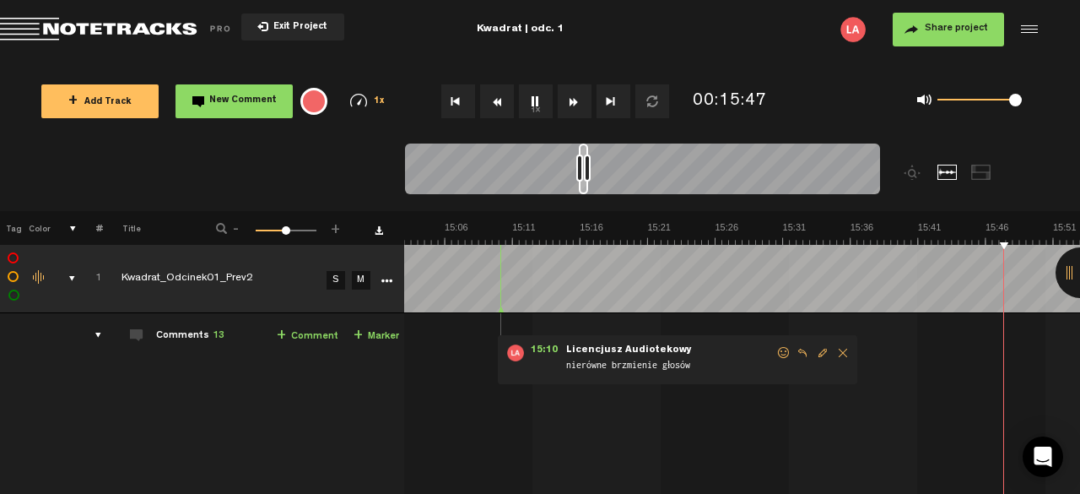
click at [569, 101] on button "Fast Forward" at bounding box center [575, 101] width 34 height 34
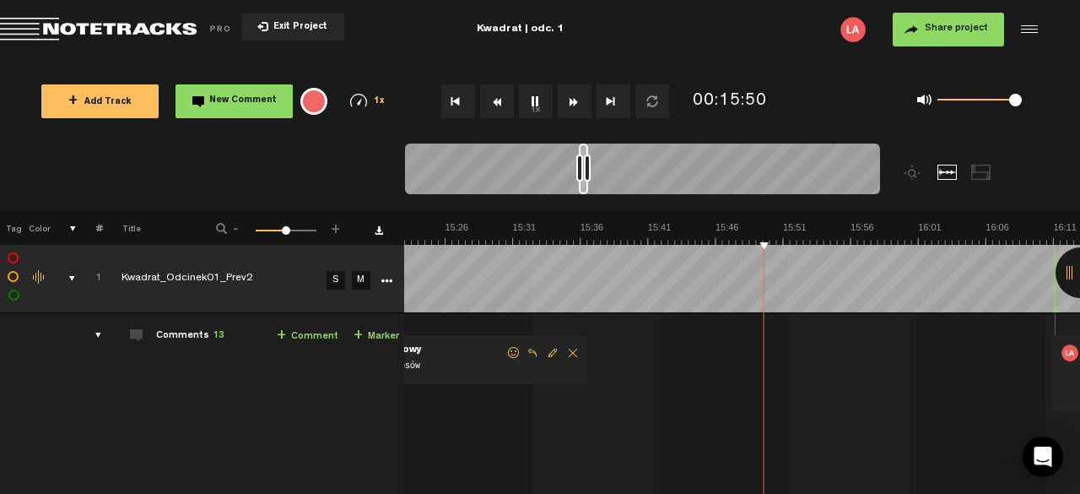
scroll to position [0, 12462]
click at [569, 101] on button "Fast Forward" at bounding box center [575, 101] width 34 height 34
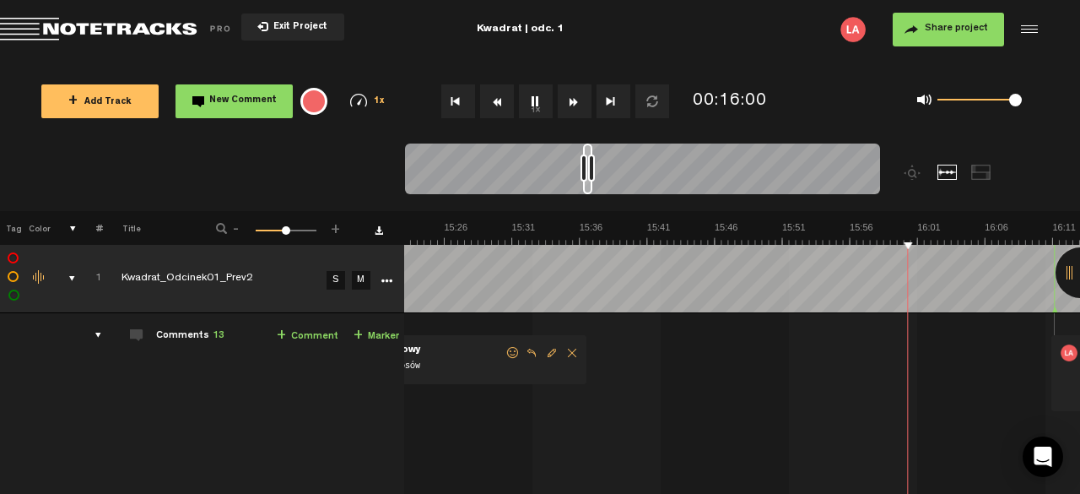
click at [570, 101] on button "Fast Forward" at bounding box center [575, 101] width 34 height 34
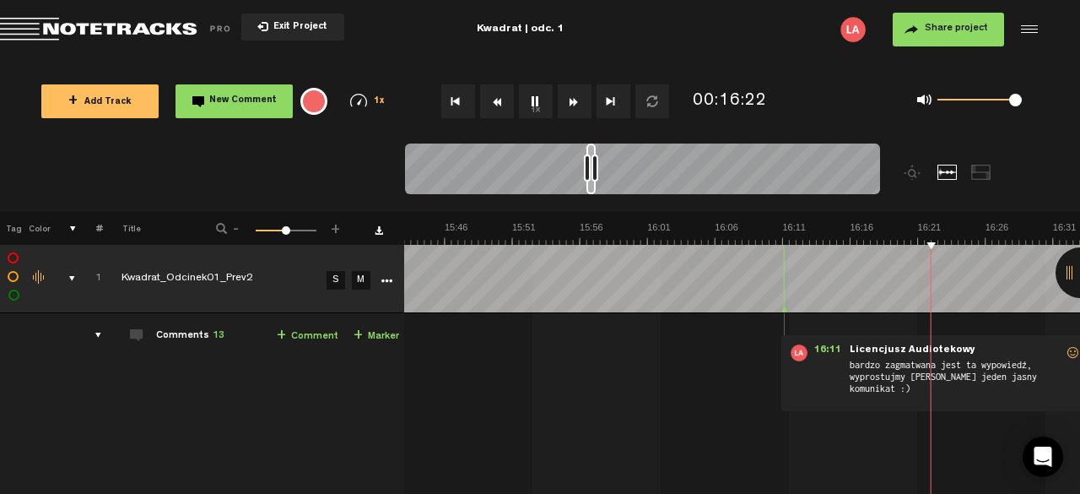
click at [538, 107] on button "1x" at bounding box center [536, 101] width 34 height 34
click at [575, 102] on button "Fast Forward" at bounding box center [575, 101] width 34 height 34
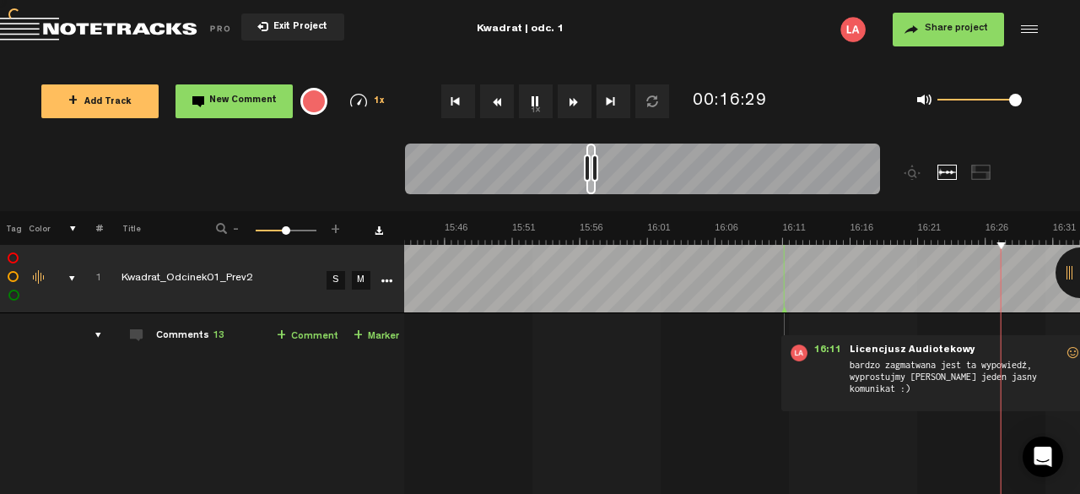
click at [575, 102] on button "Fast Forward" at bounding box center [575, 101] width 34 height 34
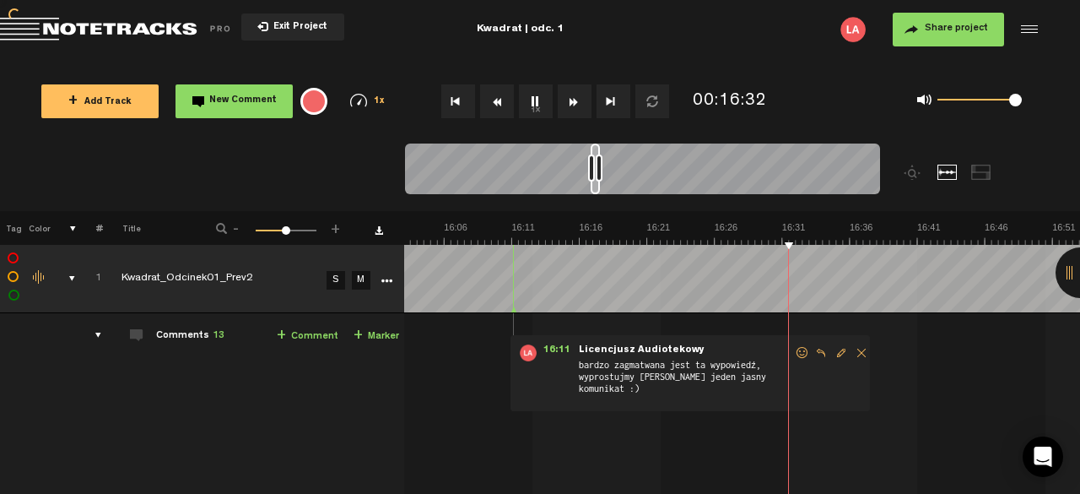
click at [575, 102] on button "Fast Forward" at bounding box center [575, 101] width 34 height 34
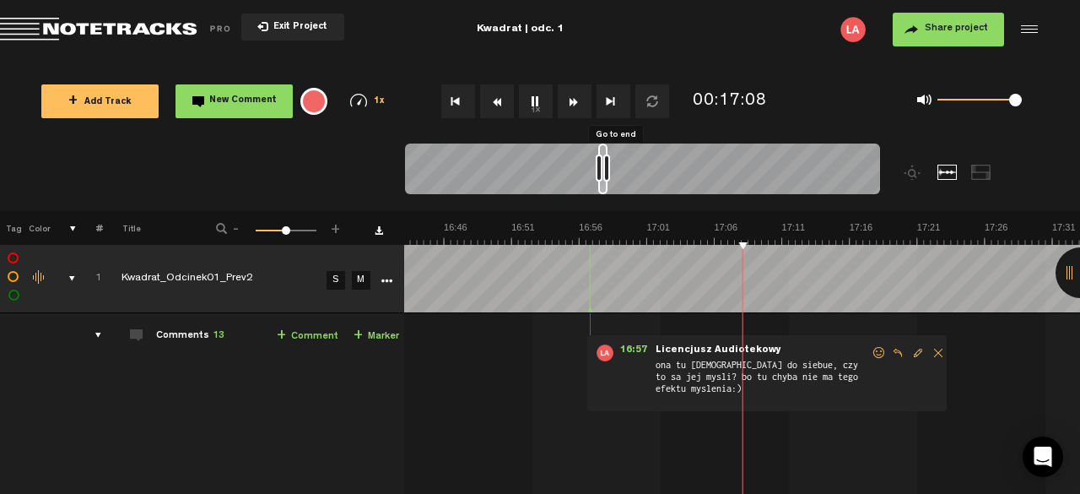
scroll to position [0, 13545]
click at [611, 102] on button "Go to end" at bounding box center [614, 101] width 34 height 34
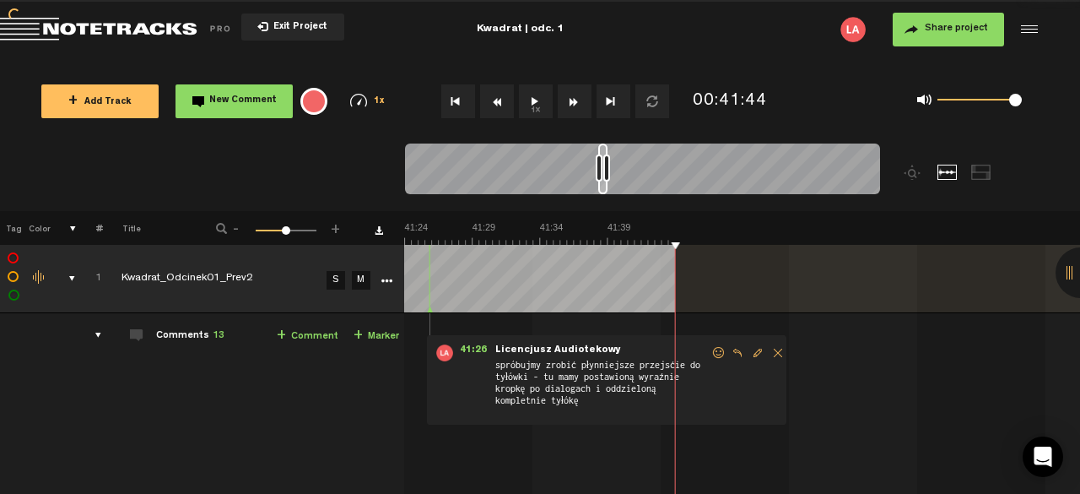
click at [611, 102] on button "Go to end" at bounding box center [614, 101] width 34 height 34
click at [567, 100] on button "Fast Forward" at bounding box center [575, 101] width 34 height 34
click at [543, 94] on button "1x" at bounding box center [536, 101] width 34 height 34
click at [1066, 273] on div at bounding box center [1081, 272] width 51 height 51
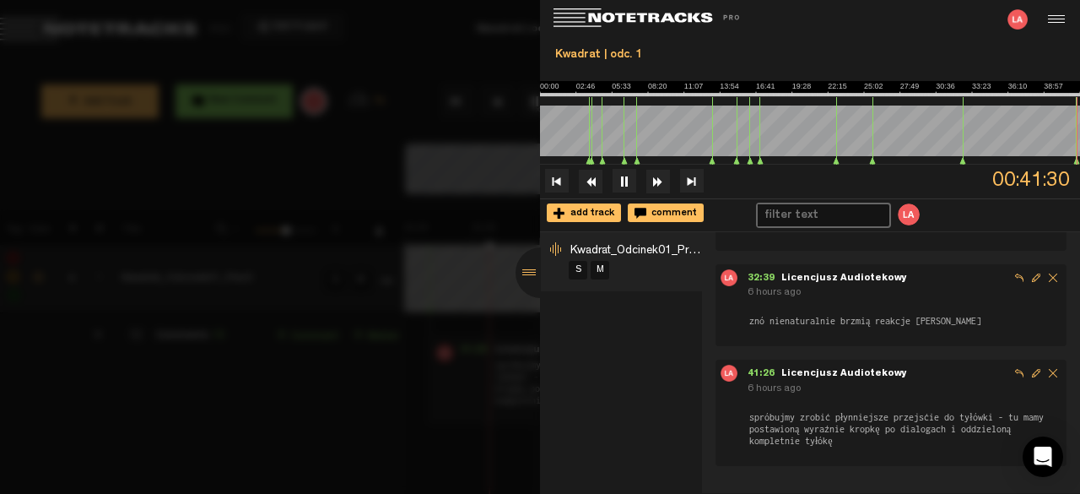
click at [522, 267] on div at bounding box center [541, 272] width 51 height 51
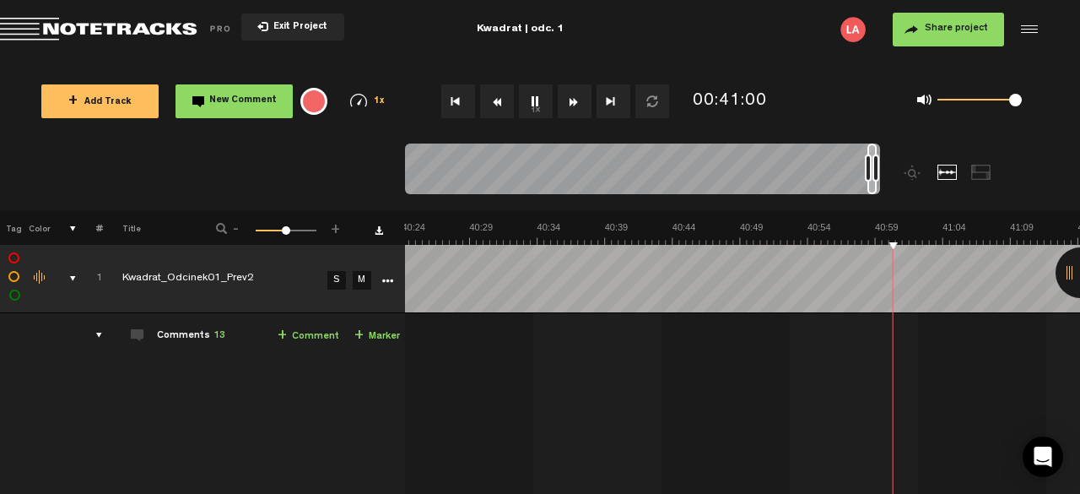
scroll to position [0, 32713]
click at [1068, 269] on div at bounding box center [1081, 272] width 51 height 51
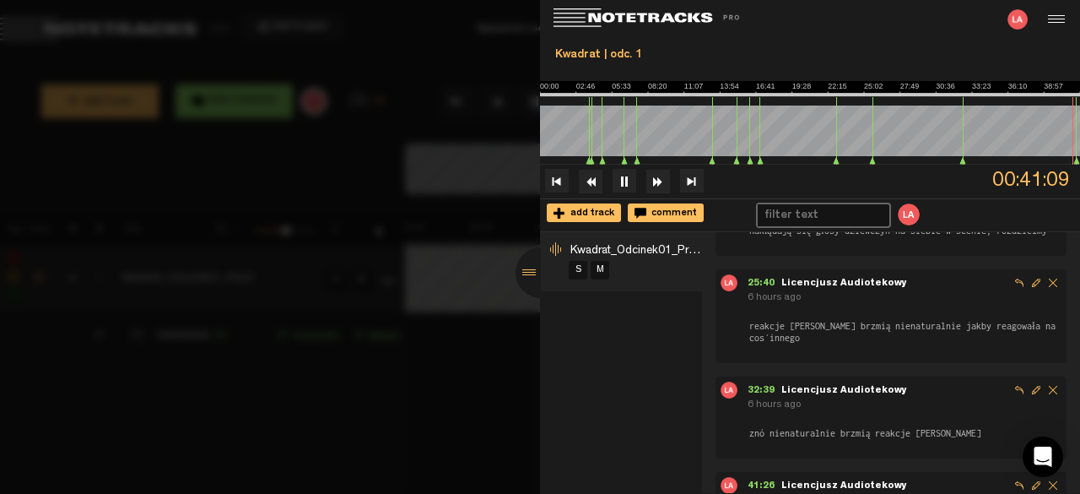
scroll to position [0, 32984]
click at [763, 289] on span "25:40" at bounding box center [765, 283] width 34 height 10
click at [526, 268] on div at bounding box center [541, 272] width 51 height 51
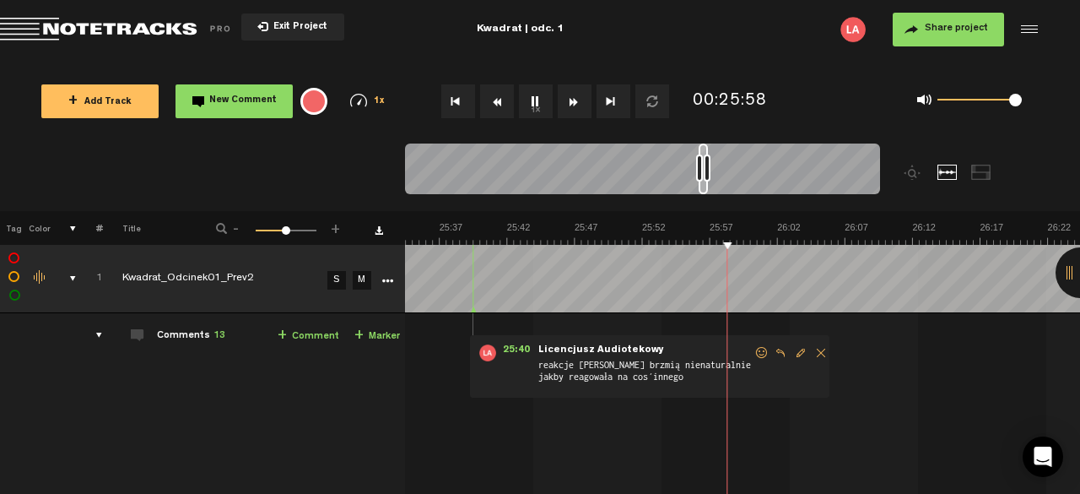
click at [539, 102] on button "1x" at bounding box center [536, 101] width 34 height 34
